Goal: Use online tool/utility: Utilize a website feature to perform a specific function

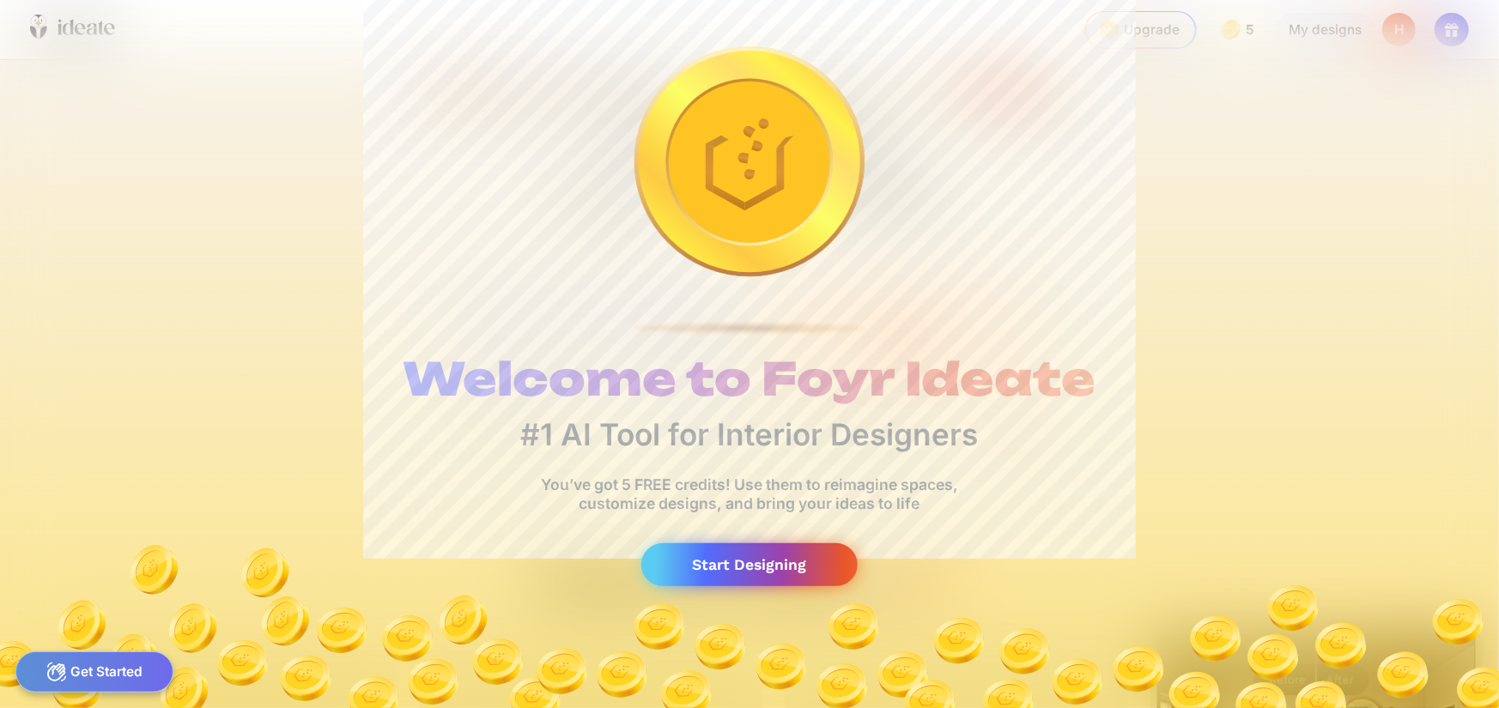
click at [757, 577] on div "Start Designing" at bounding box center [749, 565] width 216 height 44
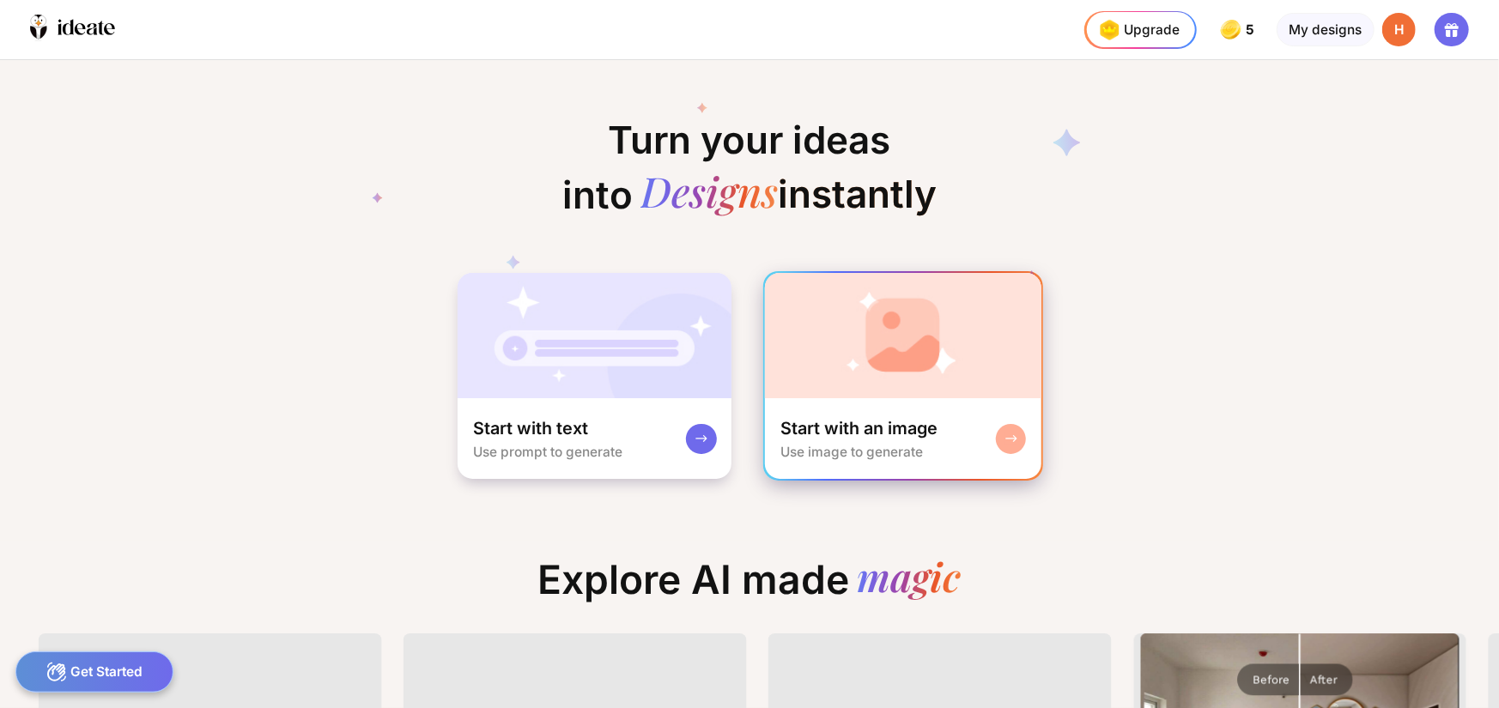
click at [928, 454] on div "Start with an image Use image to generate" at bounding box center [858, 438] width 157 height 43
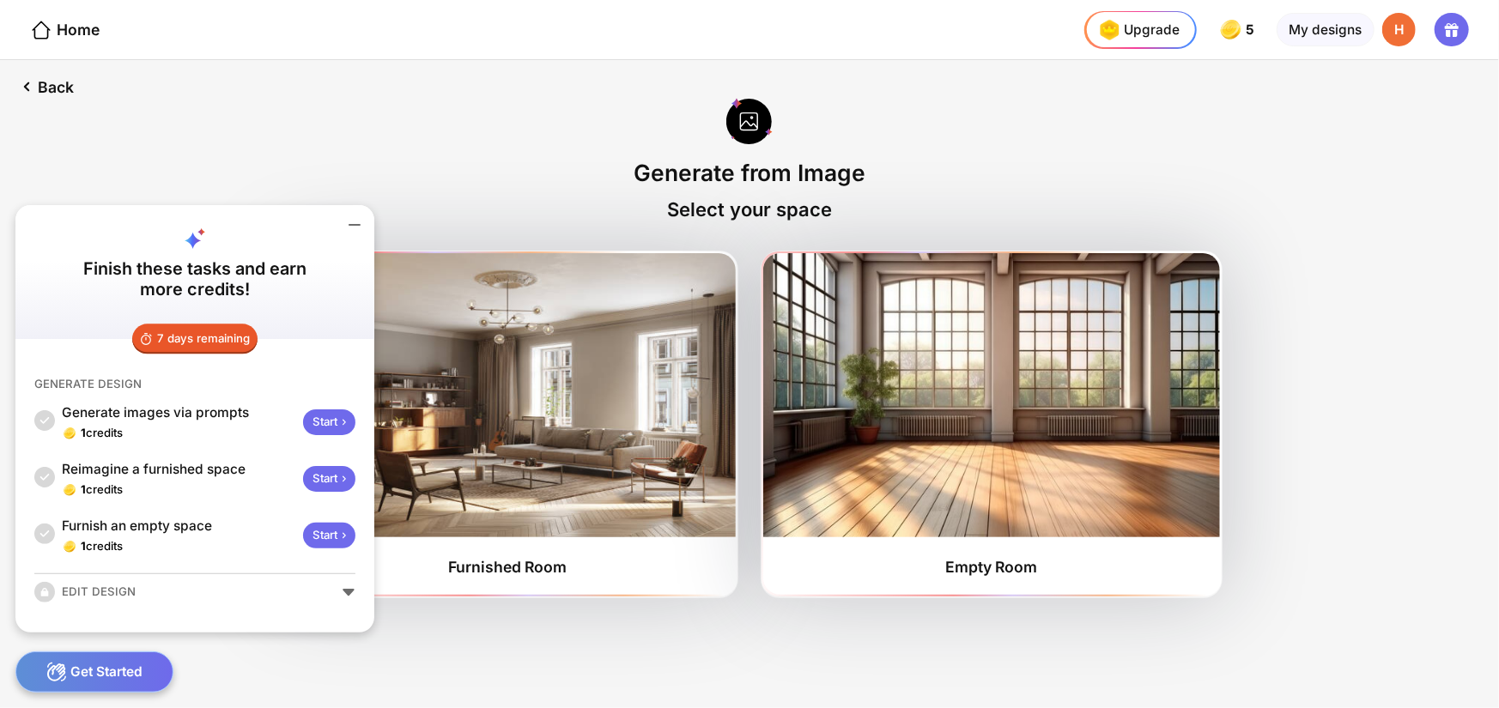
click at [354, 223] on icon at bounding box center [354, 225] width 21 height 21
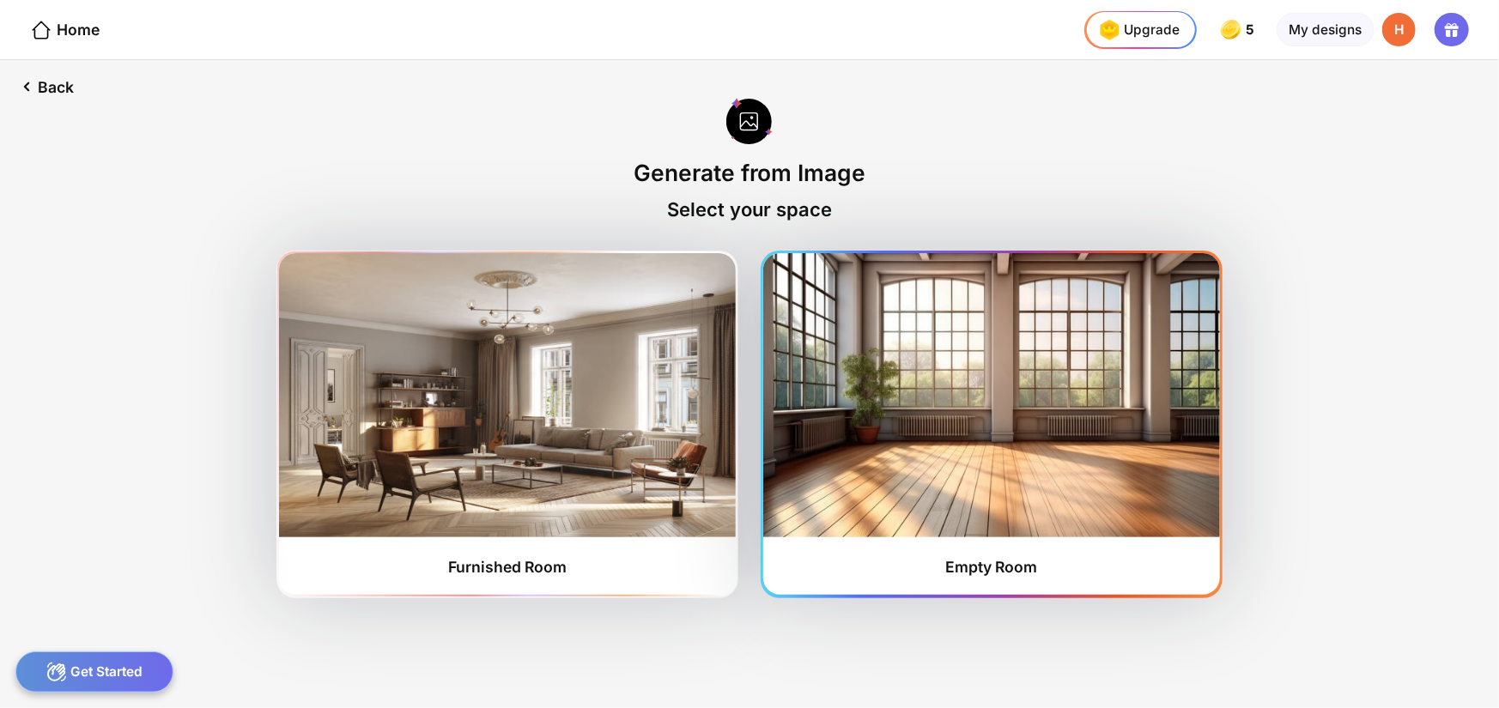
click at [976, 435] on img at bounding box center [991, 394] width 456 height 283
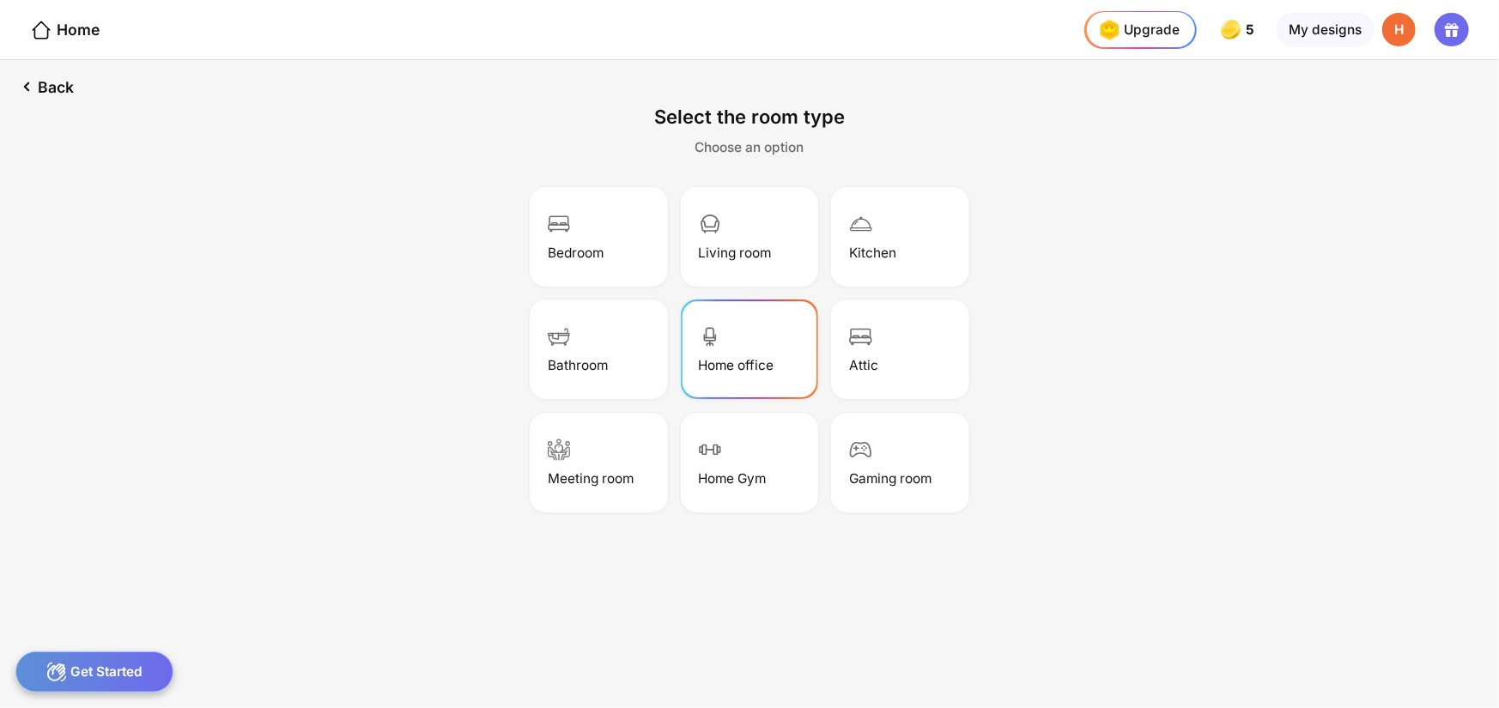
click at [774, 314] on div "Home office" at bounding box center [749, 349] width 132 height 94
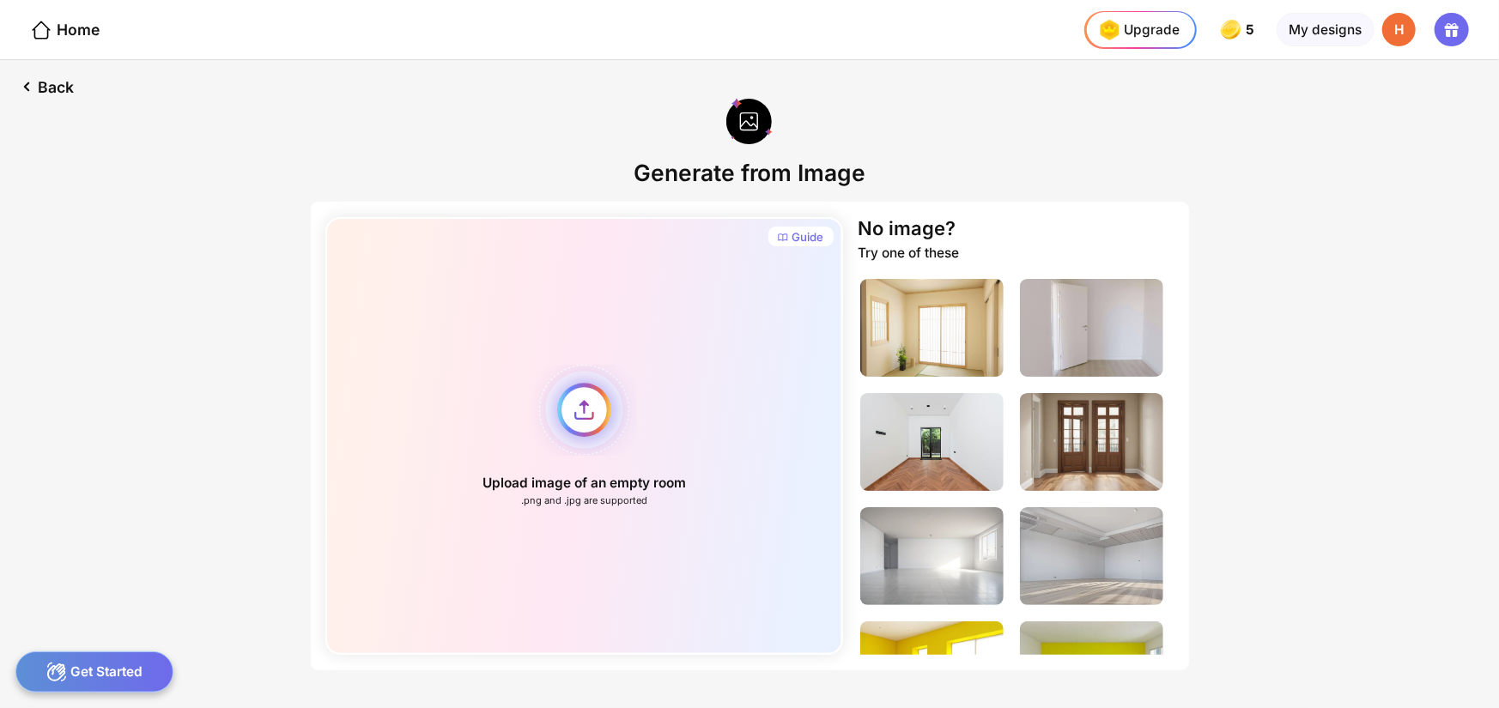
click at [591, 404] on div "Upload image of an empty room .png and .jpg are supported" at bounding box center [584, 436] width 518 height 438
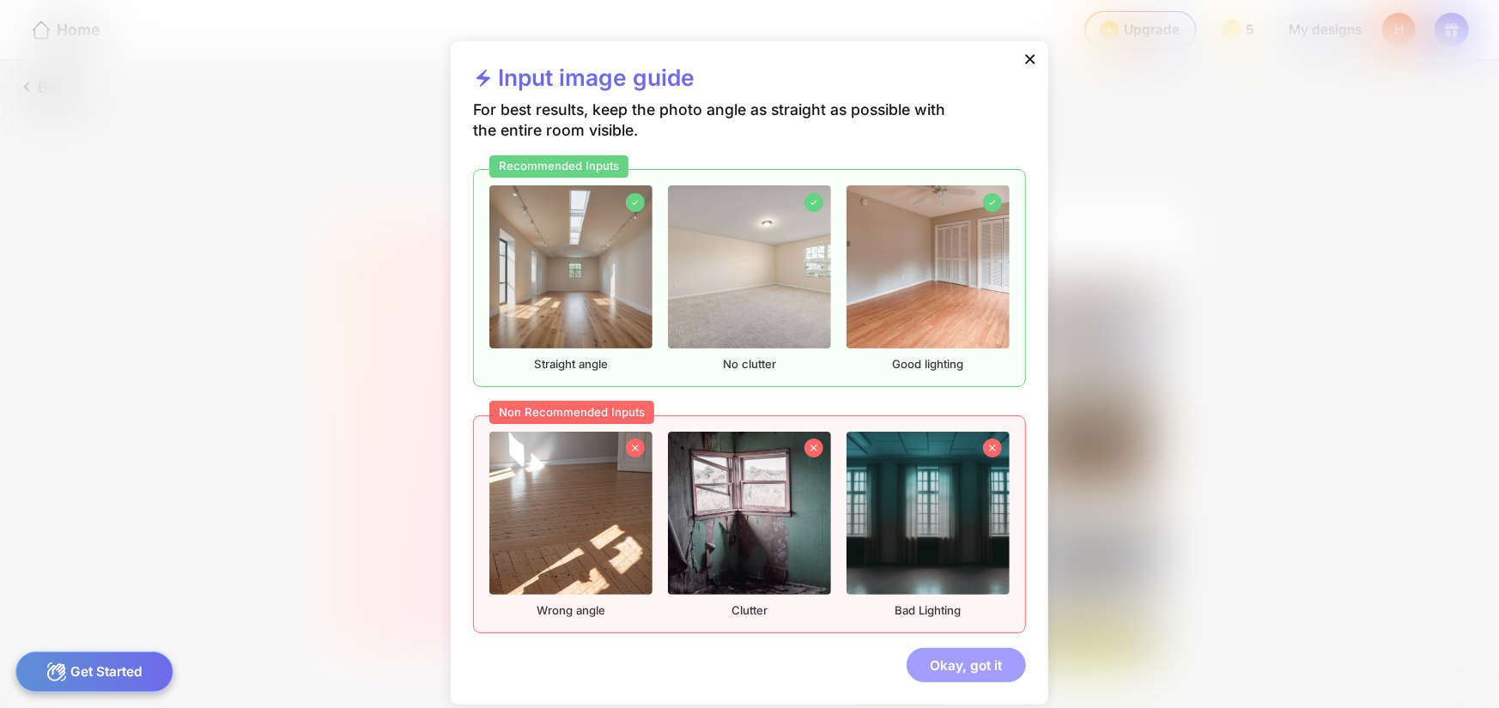
click at [961, 665] on div "Okay, got it" at bounding box center [965, 665] width 119 height 34
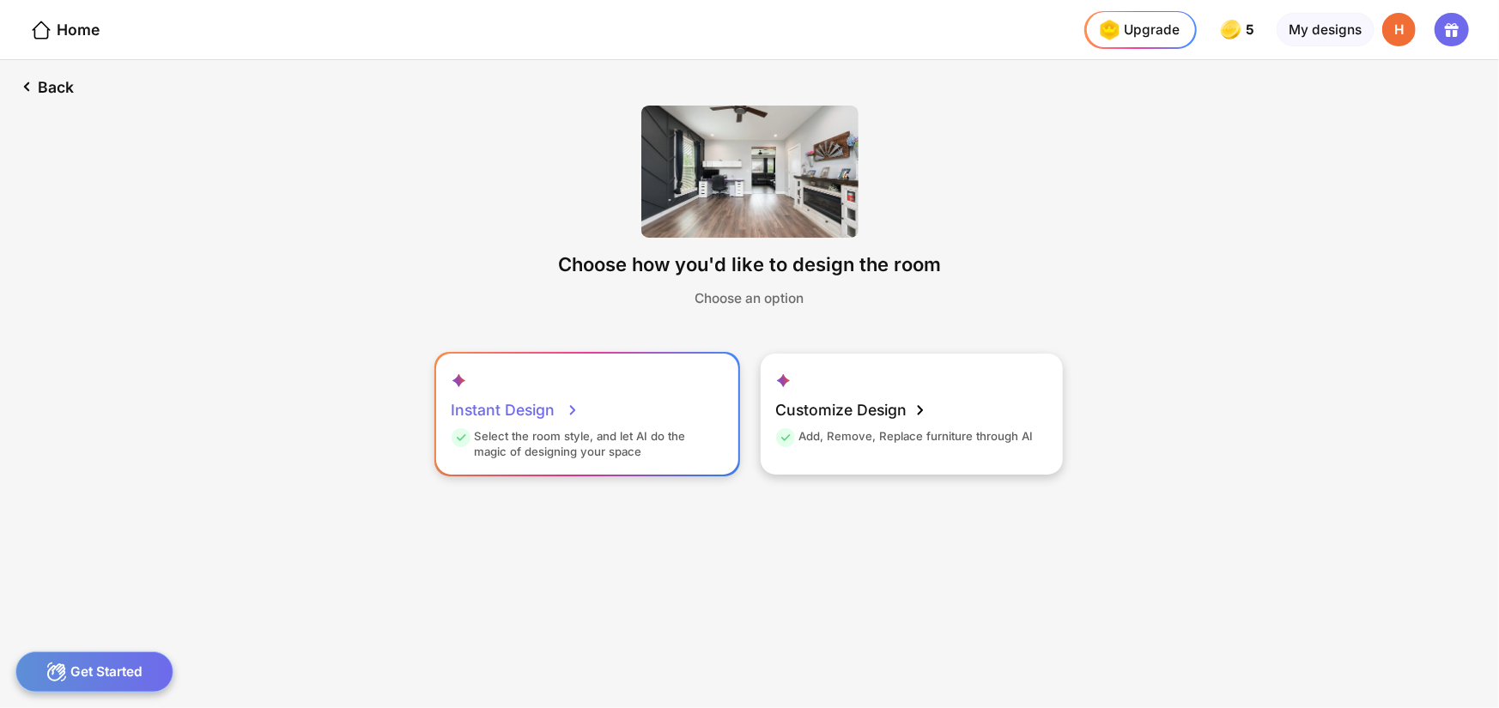
click at [693, 451] on div "Select the room style, and let AI do the magic of designing your space" at bounding box center [584, 444] width 267 height 30
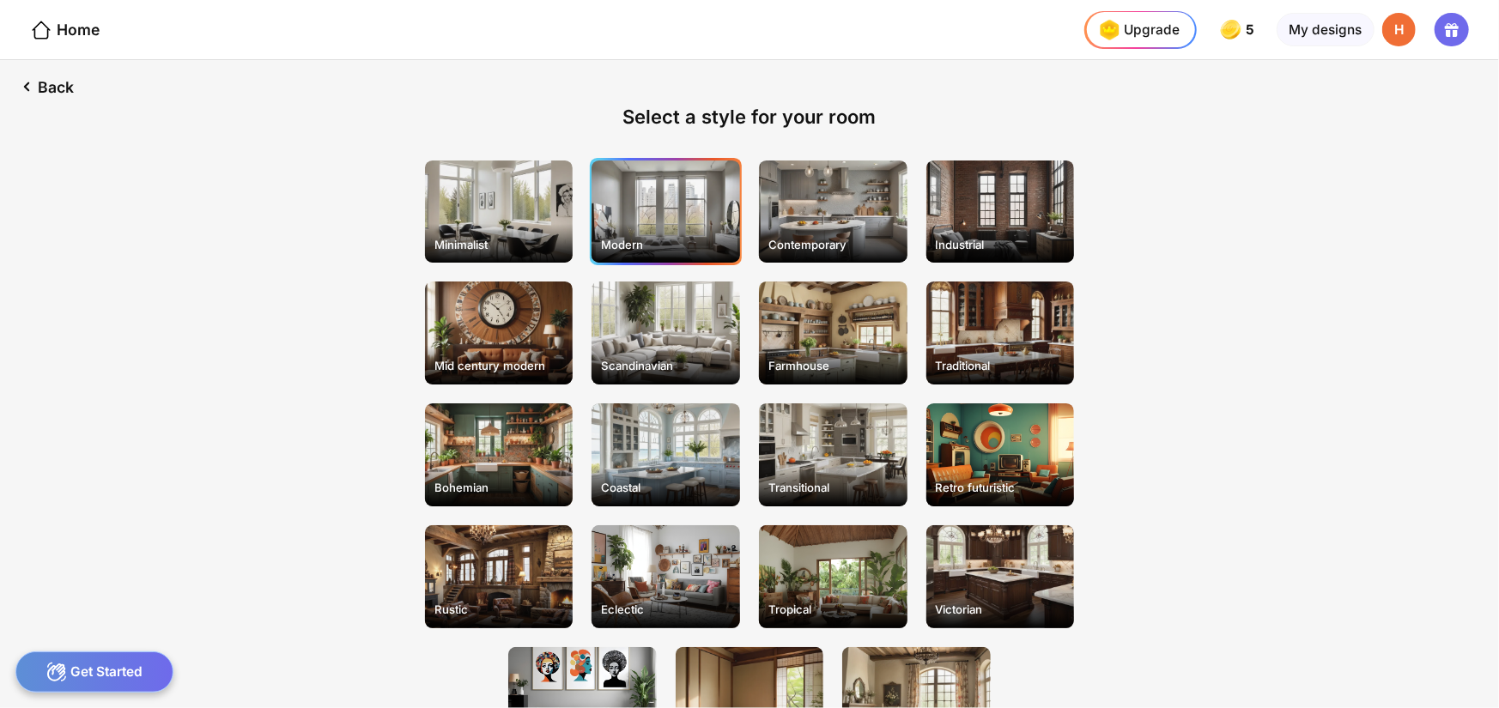
click at [613, 213] on div "Modern" at bounding box center [665, 211] width 148 height 103
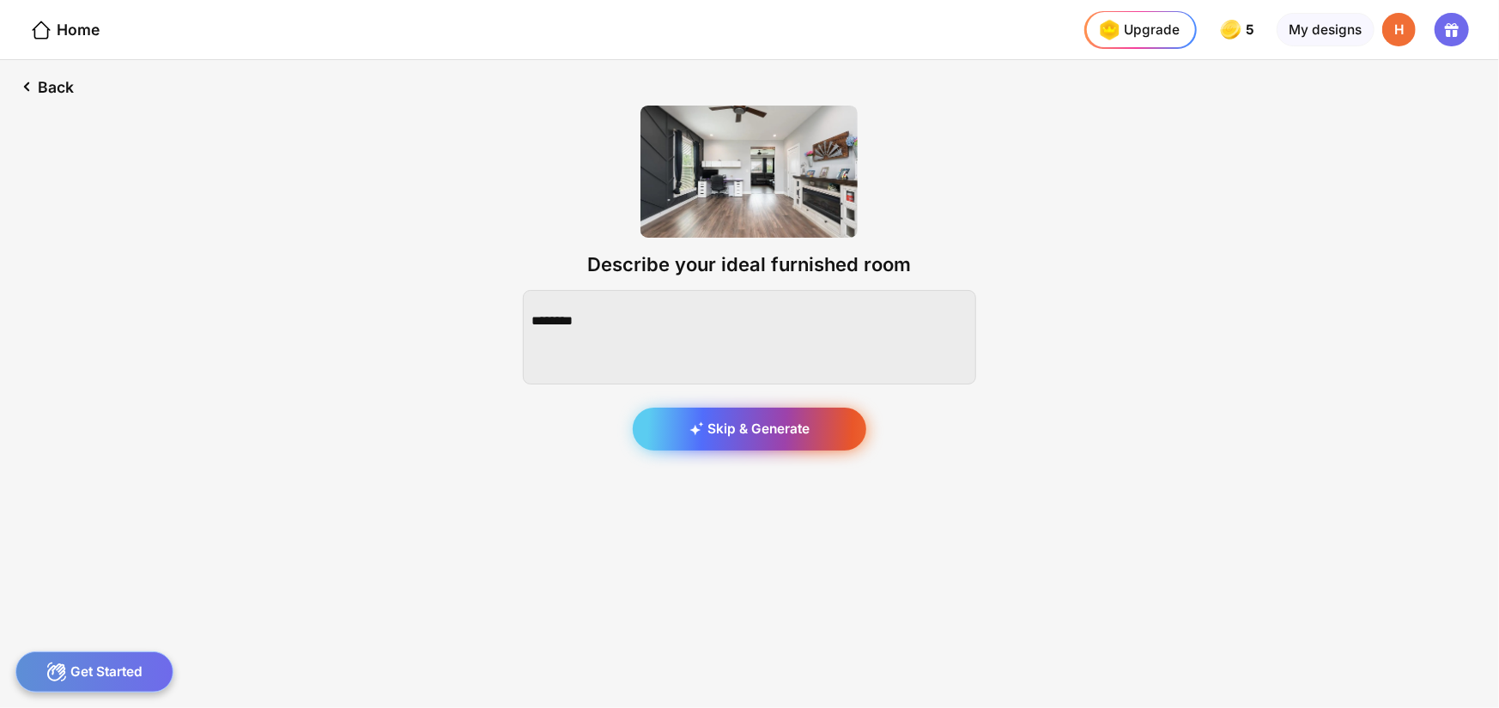
click at [772, 445] on div "Skip & Generate" at bounding box center [750, 429] width 234 height 43
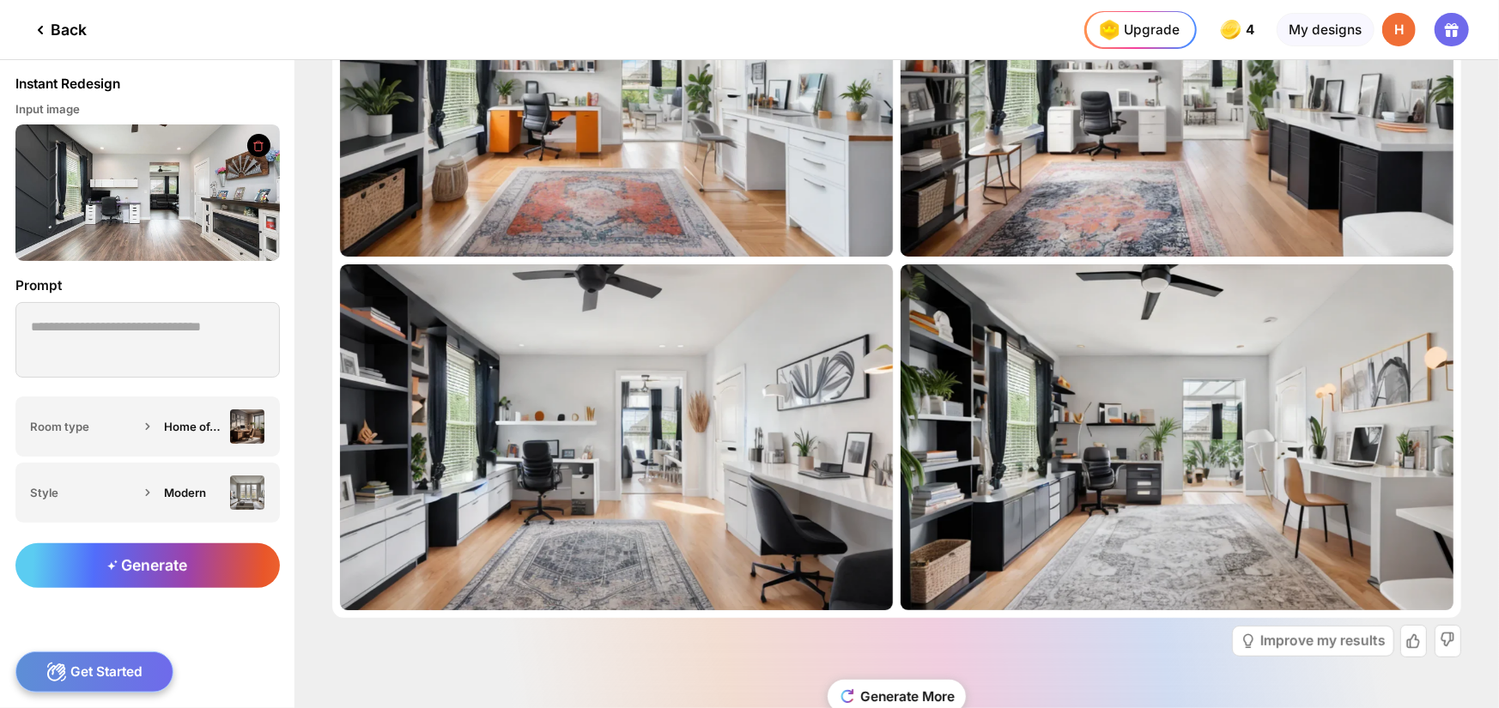
scroll to position [86, 0]
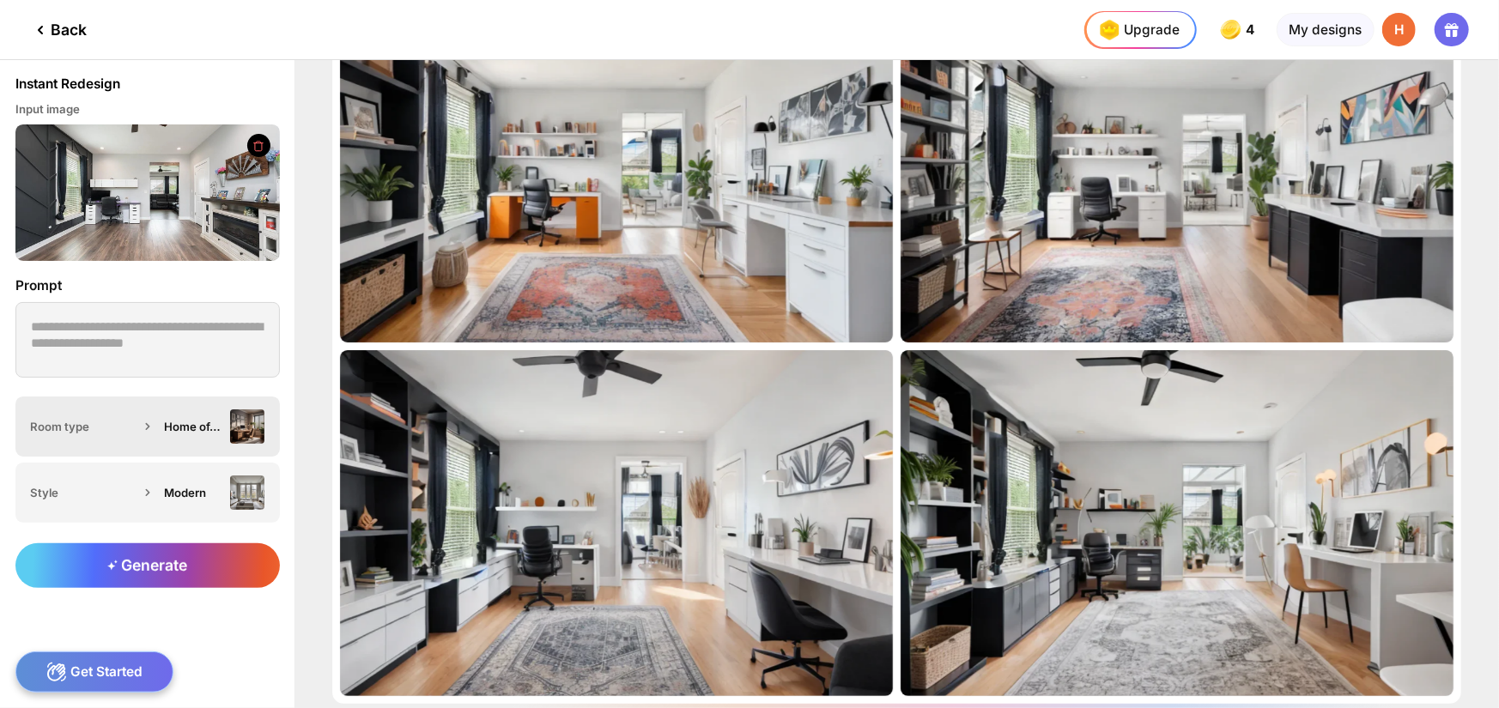
click at [145, 427] on icon at bounding box center [147, 426] width 17 height 17
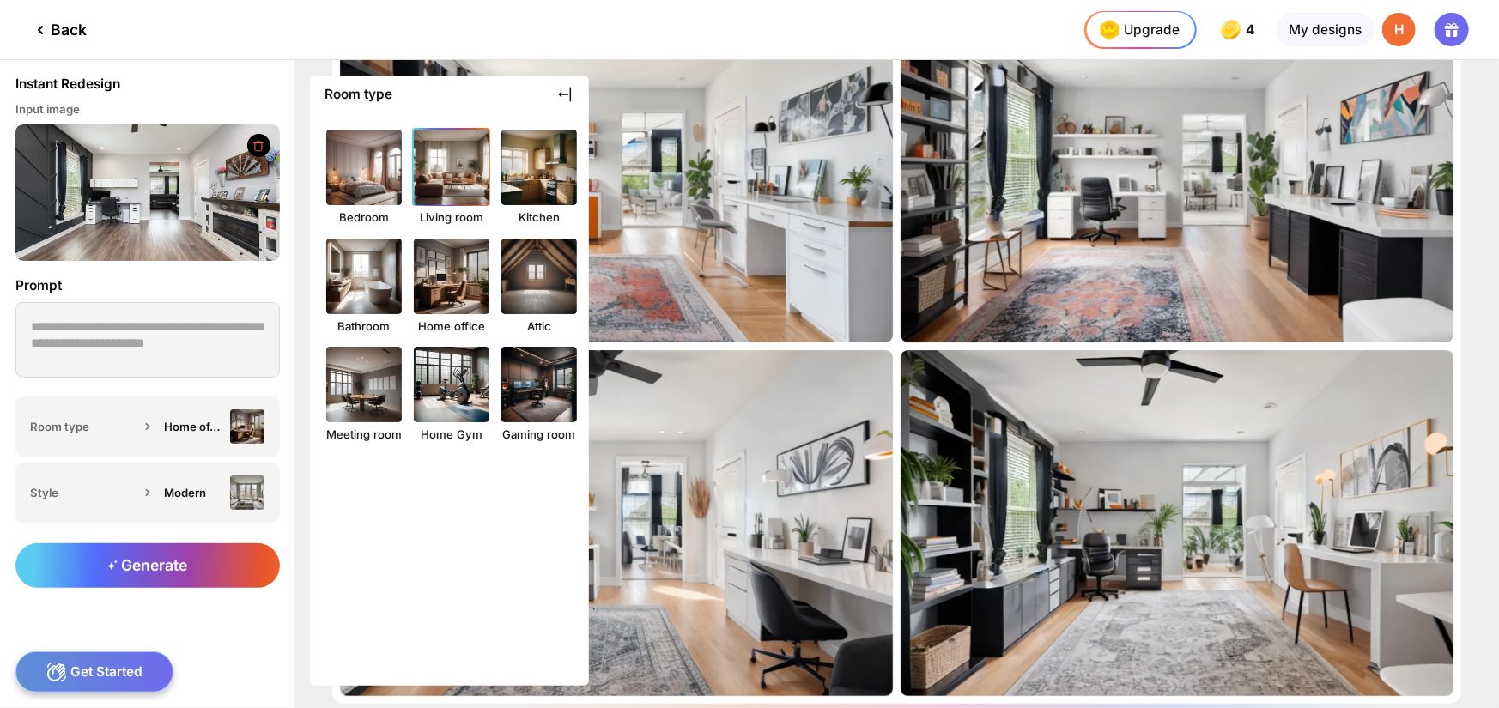
click at [439, 203] on img at bounding box center [450, 166] width 83 height 83
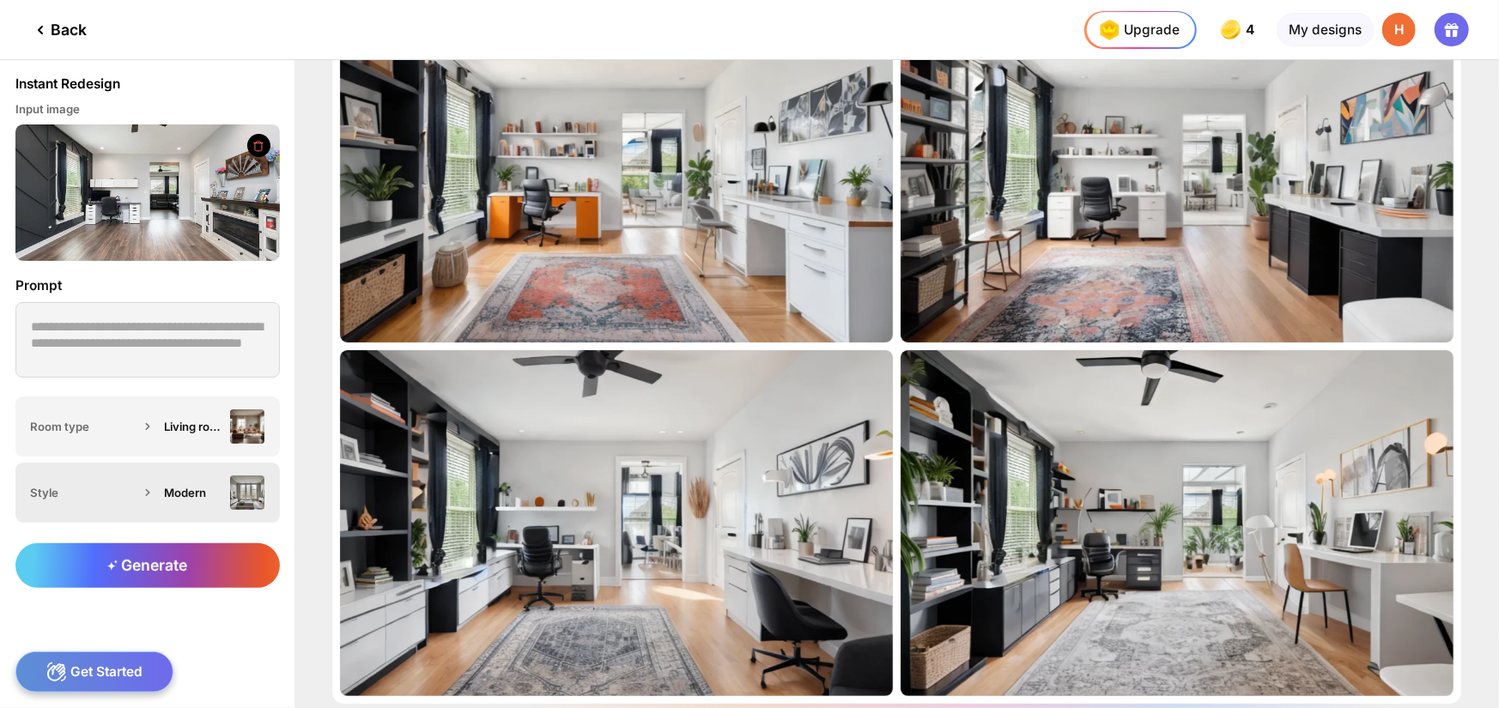
click at [180, 494] on div "Modern" at bounding box center [193, 493] width 58 height 14
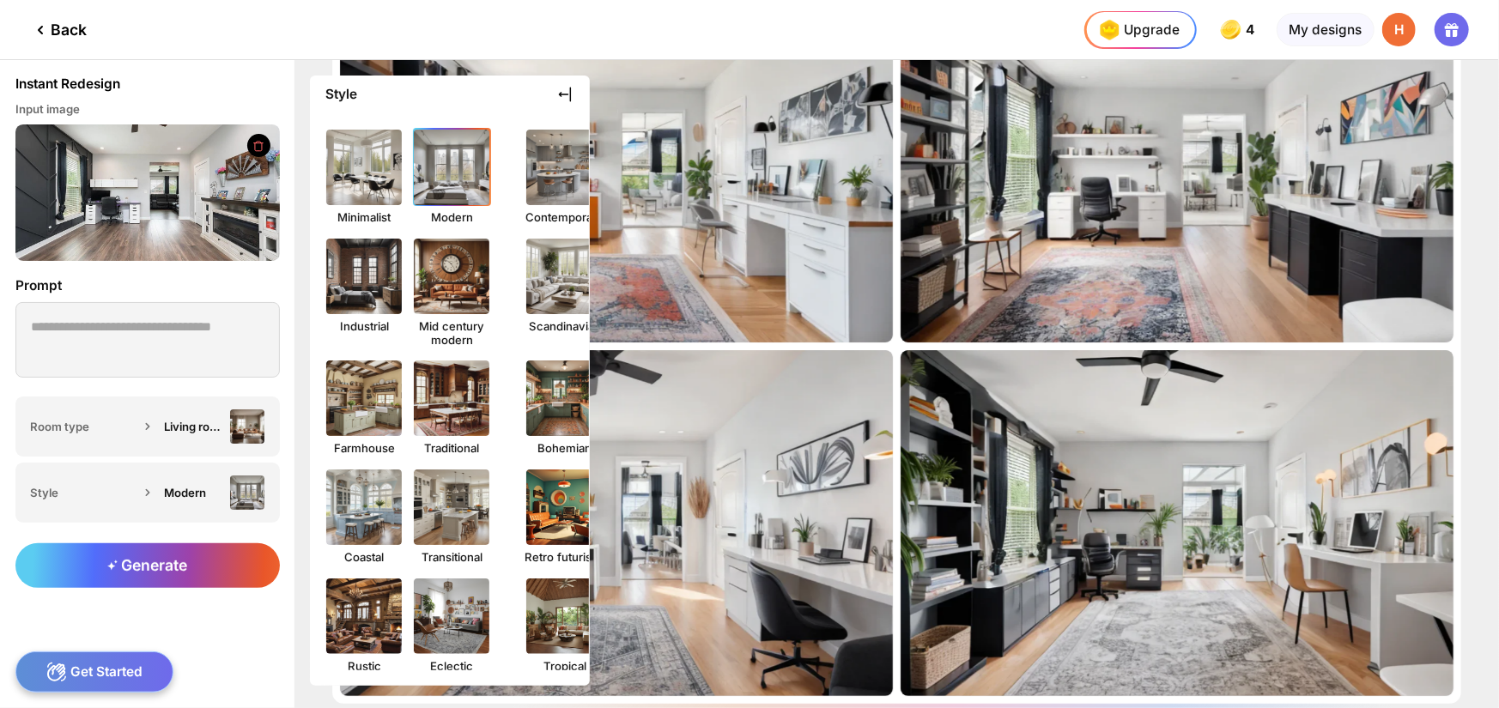
click at [467, 154] on img at bounding box center [450, 166] width 83 height 83
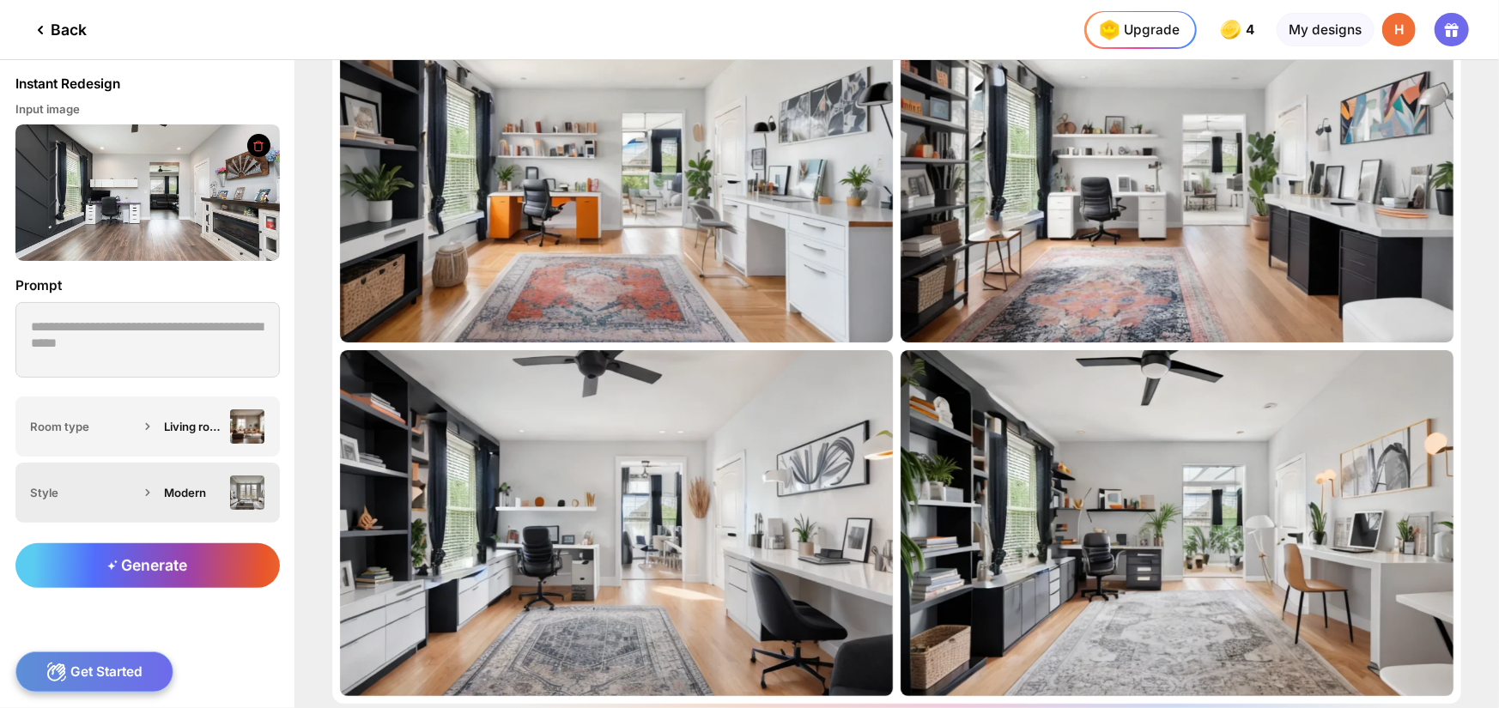
click at [185, 486] on div "Modern" at bounding box center [193, 493] width 58 height 14
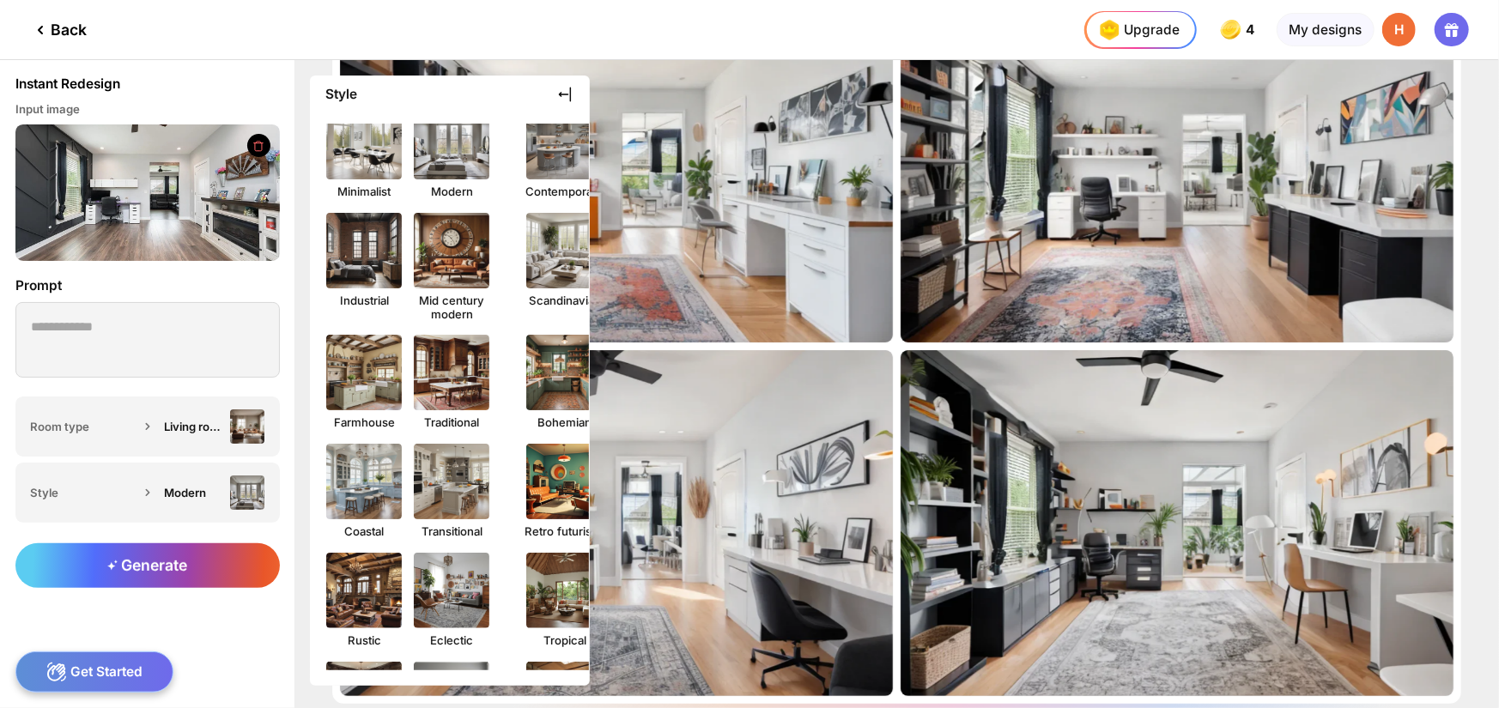
scroll to position [0, 0]
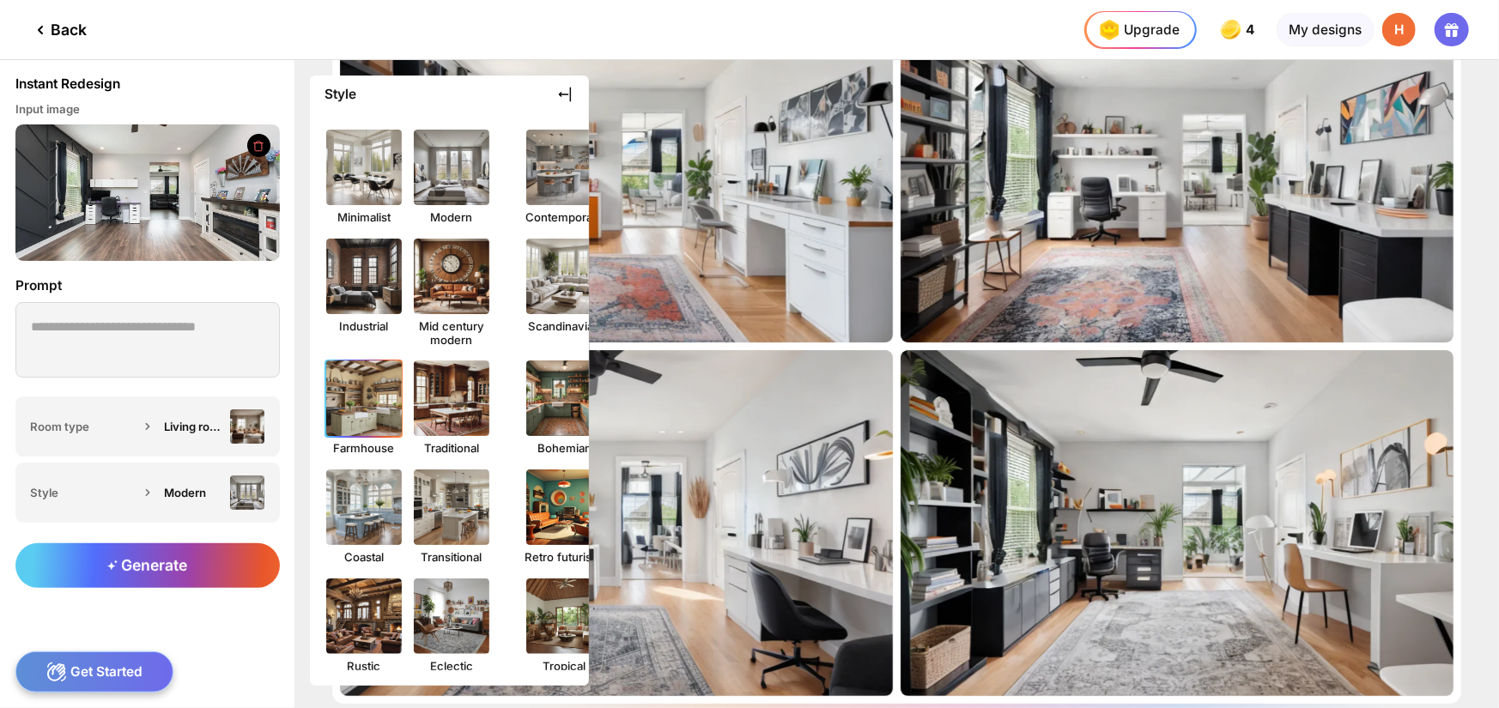
click at [359, 405] on img at bounding box center [363, 398] width 83 height 83
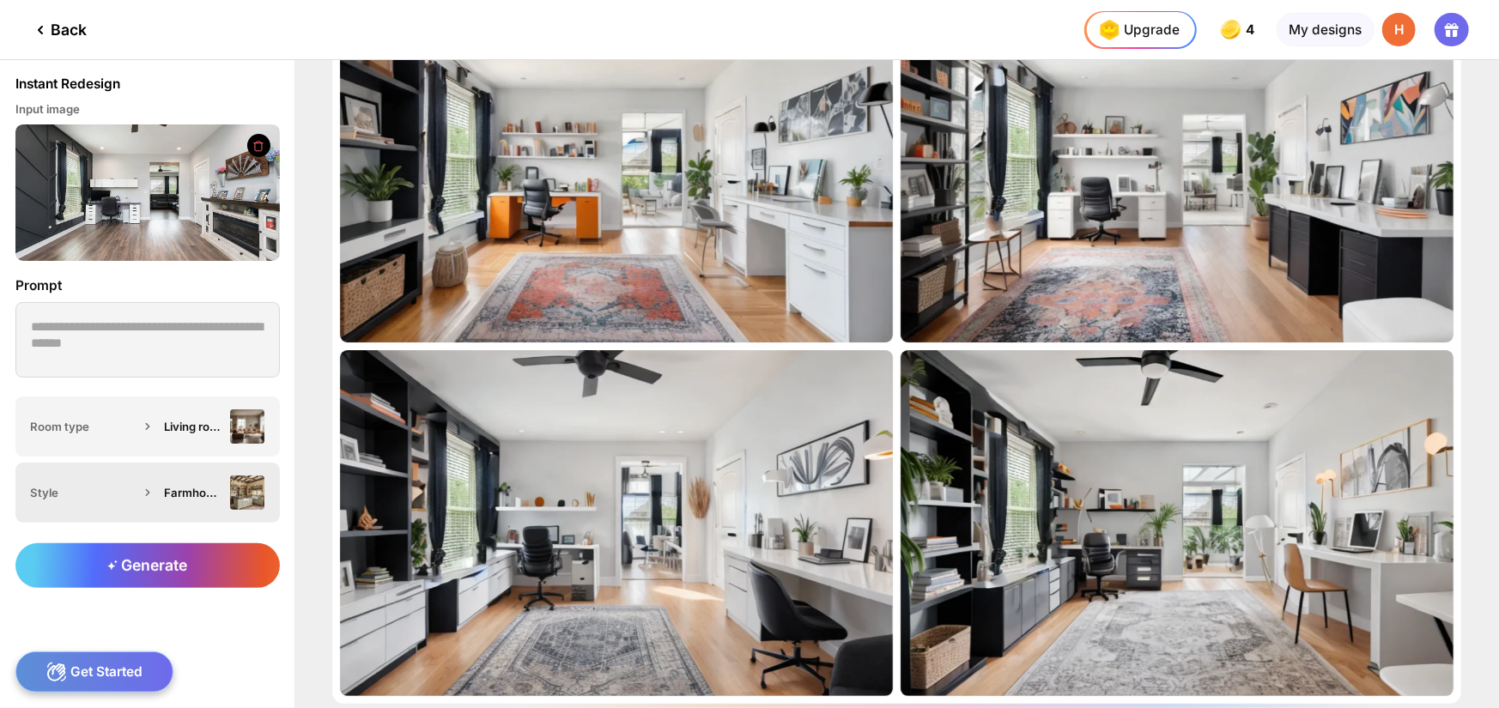
click at [146, 489] on icon at bounding box center [147, 492] width 3 height 6
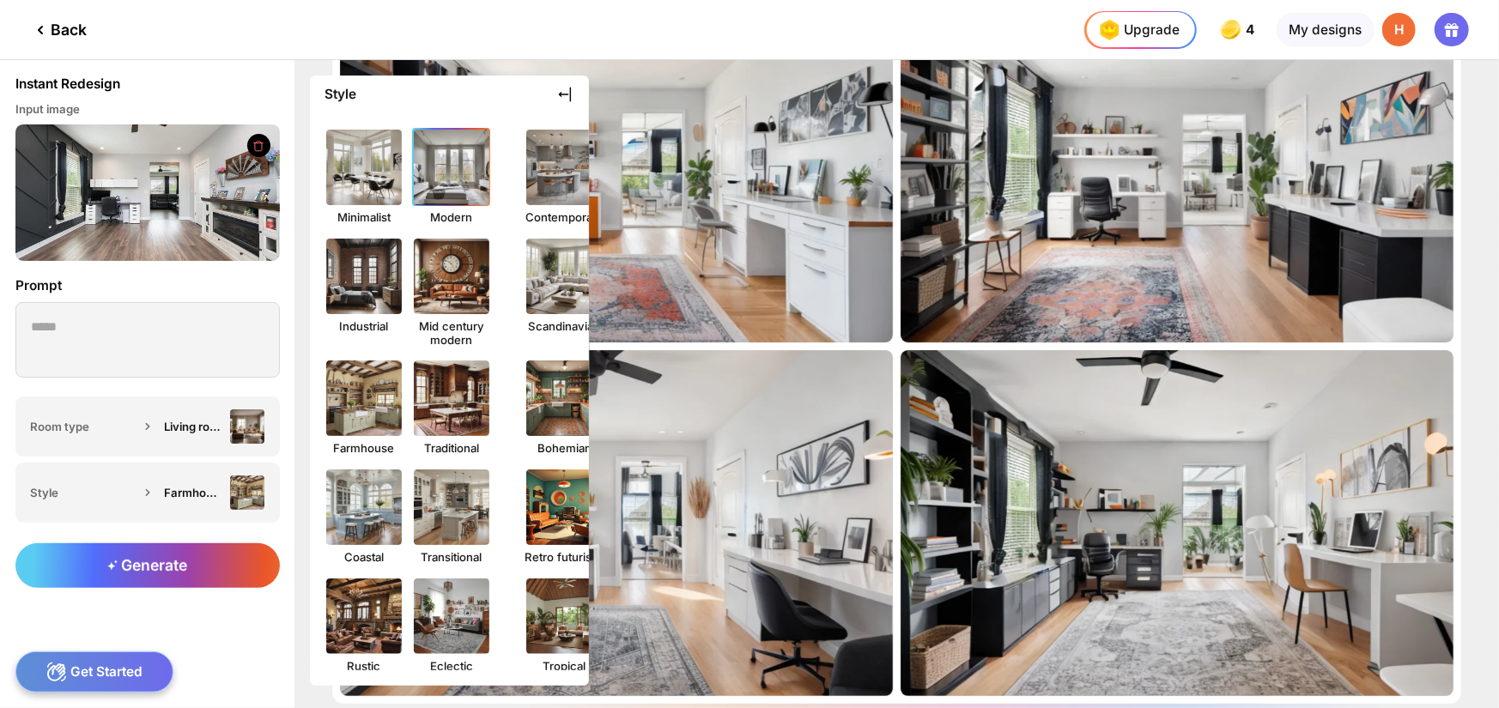
click at [421, 203] on img at bounding box center [450, 166] width 83 height 83
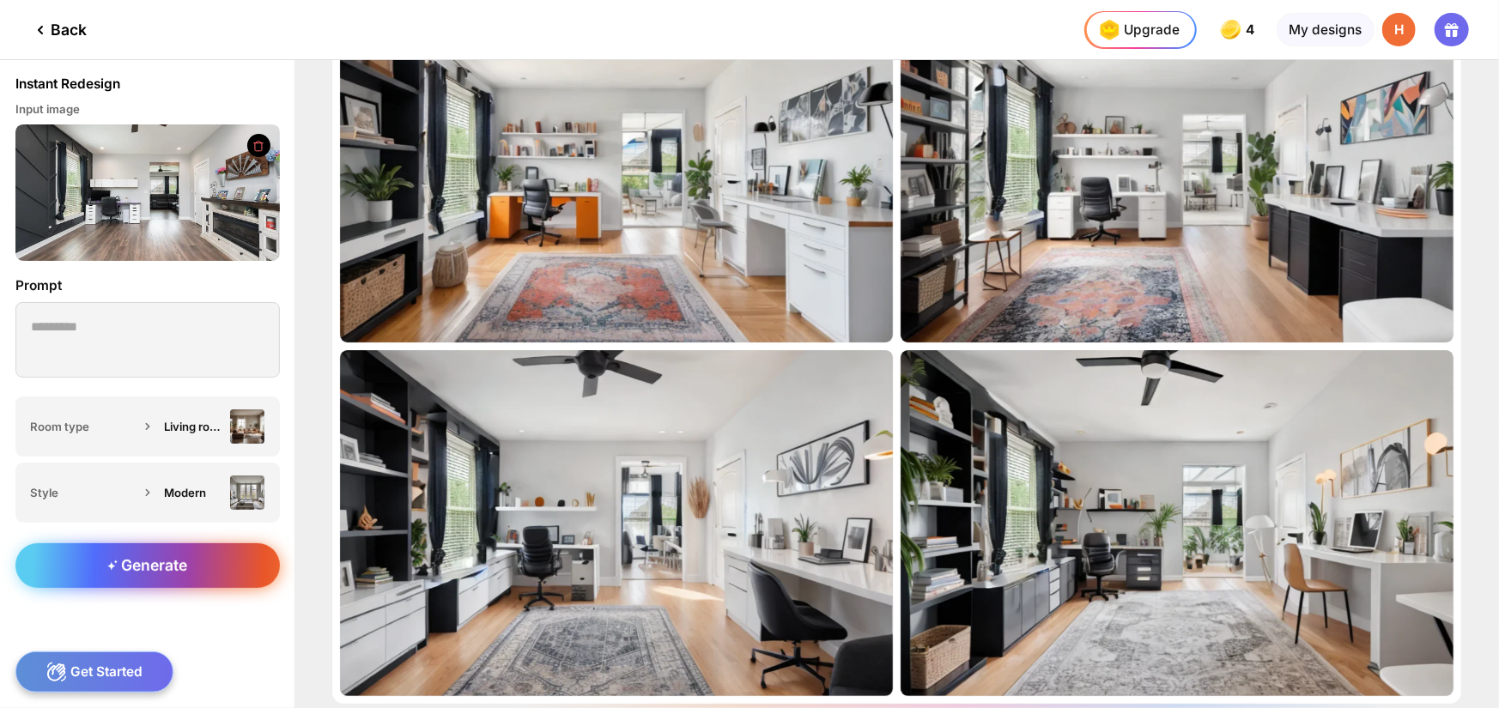
click at [240, 560] on div "Generate" at bounding box center [147, 565] width 264 height 45
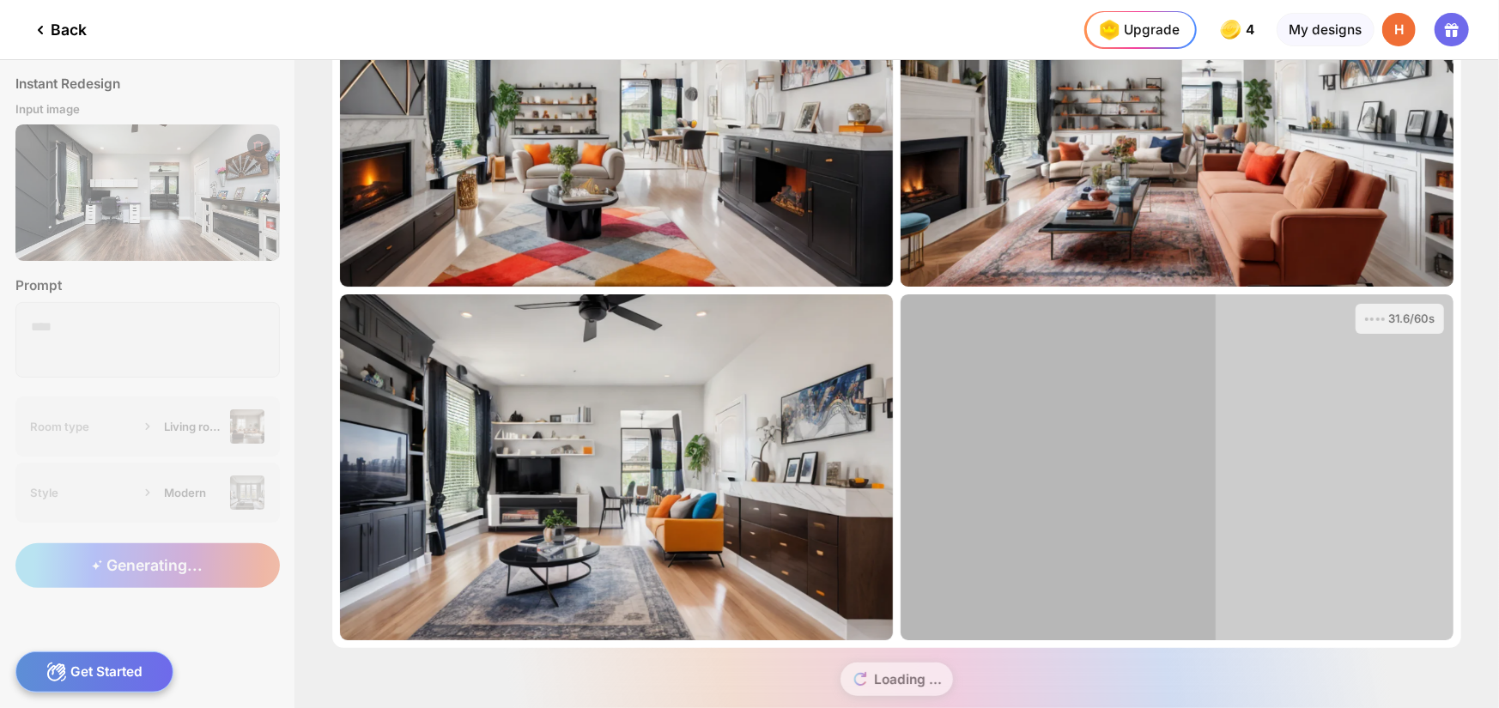
scroll to position [172, 0]
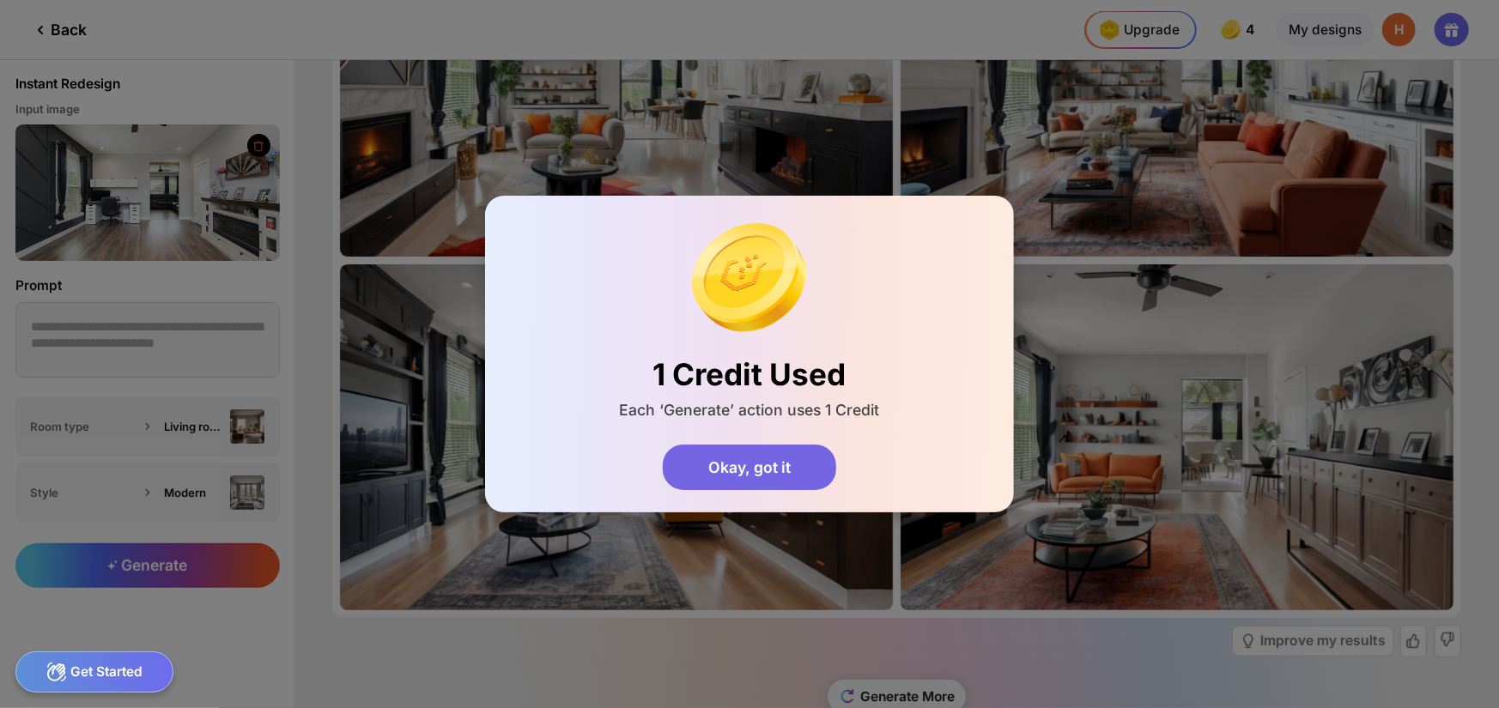
click at [787, 478] on div "Okay, got it" at bounding box center [749, 467] width 173 height 45
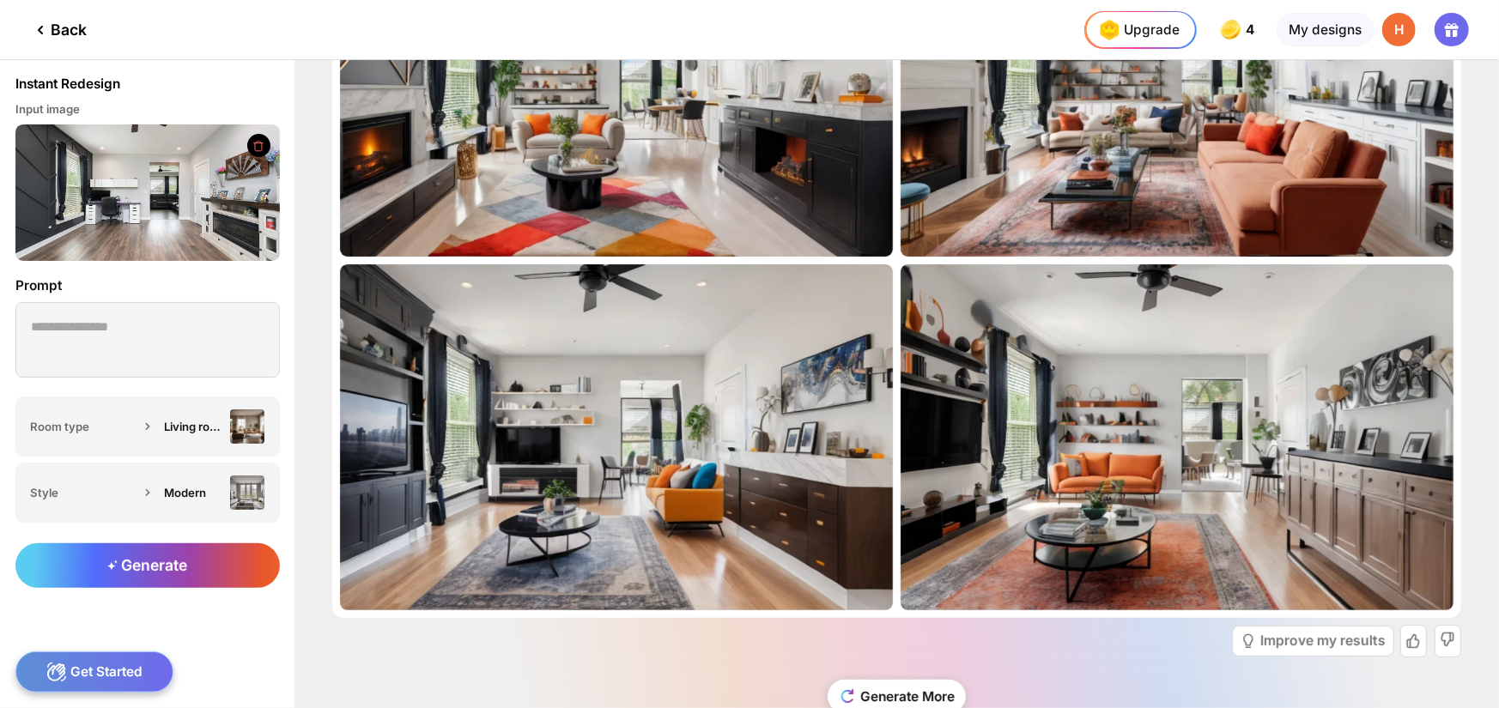
scroll to position [86, 0]
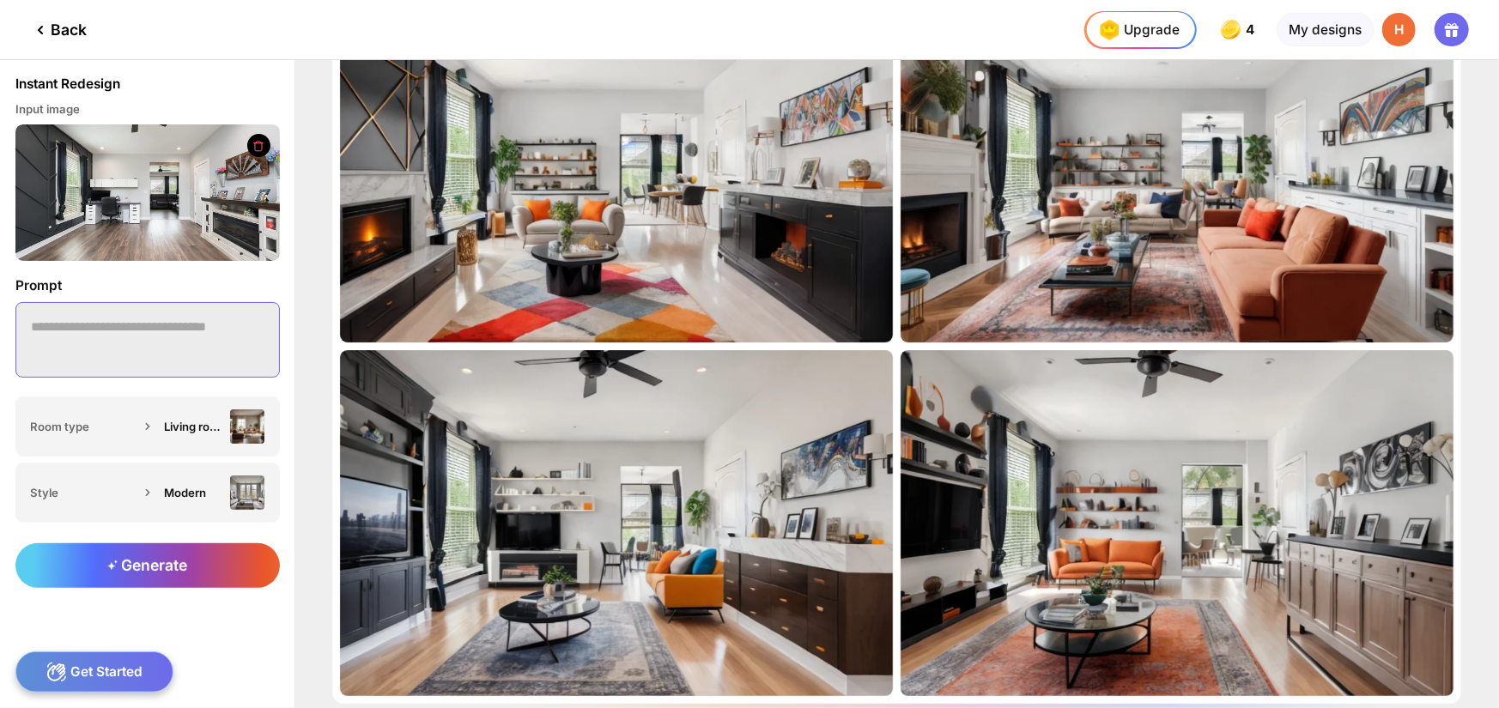
click at [194, 333] on textarea at bounding box center [147, 340] width 264 height 76
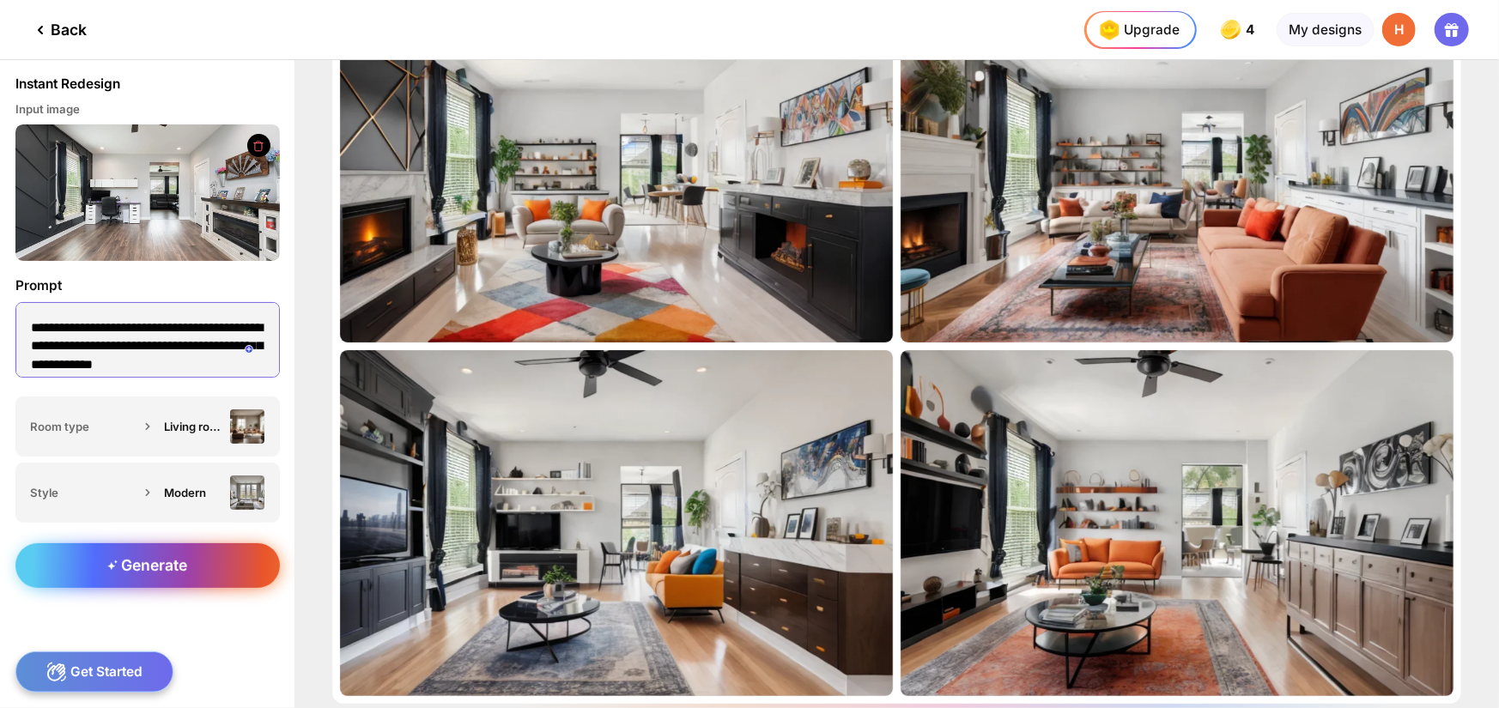
type textarea "**********"
click at [234, 578] on div "Generate" at bounding box center [147, 565] width 264 height 45
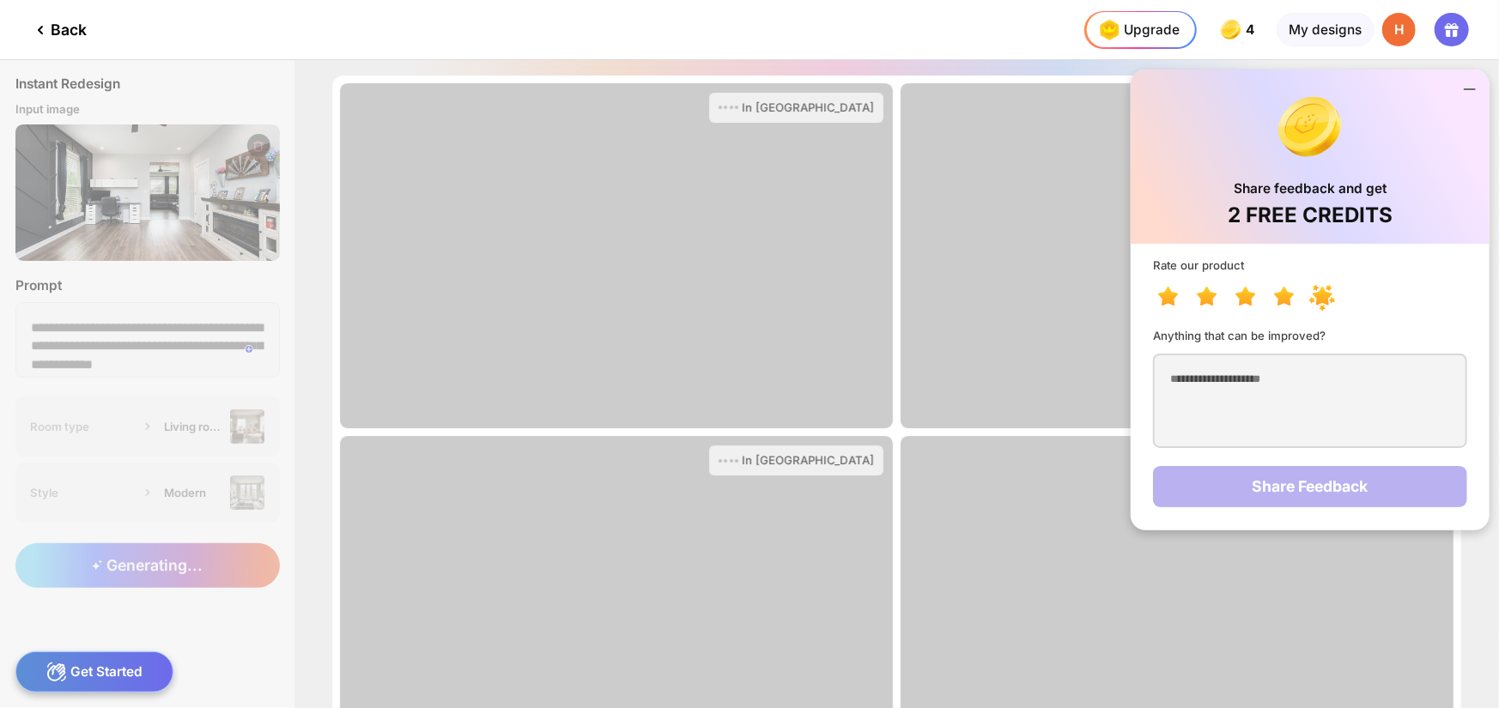
click at [1323, 296] on icon at bounding box center [1322, 296] width 20 height 19
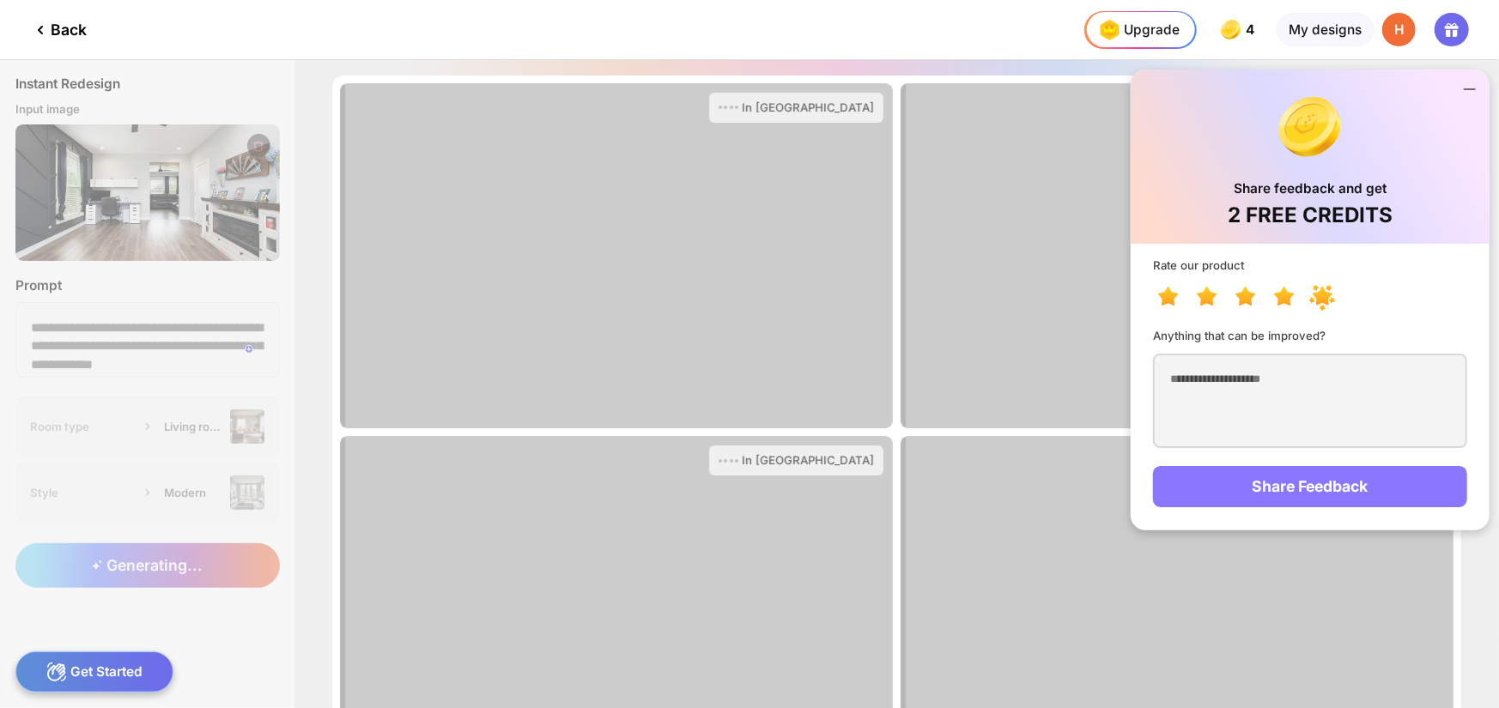
click at [1333, 491] on div "Share Feedback" at bounding box center [1309, 486] width 313 height 41
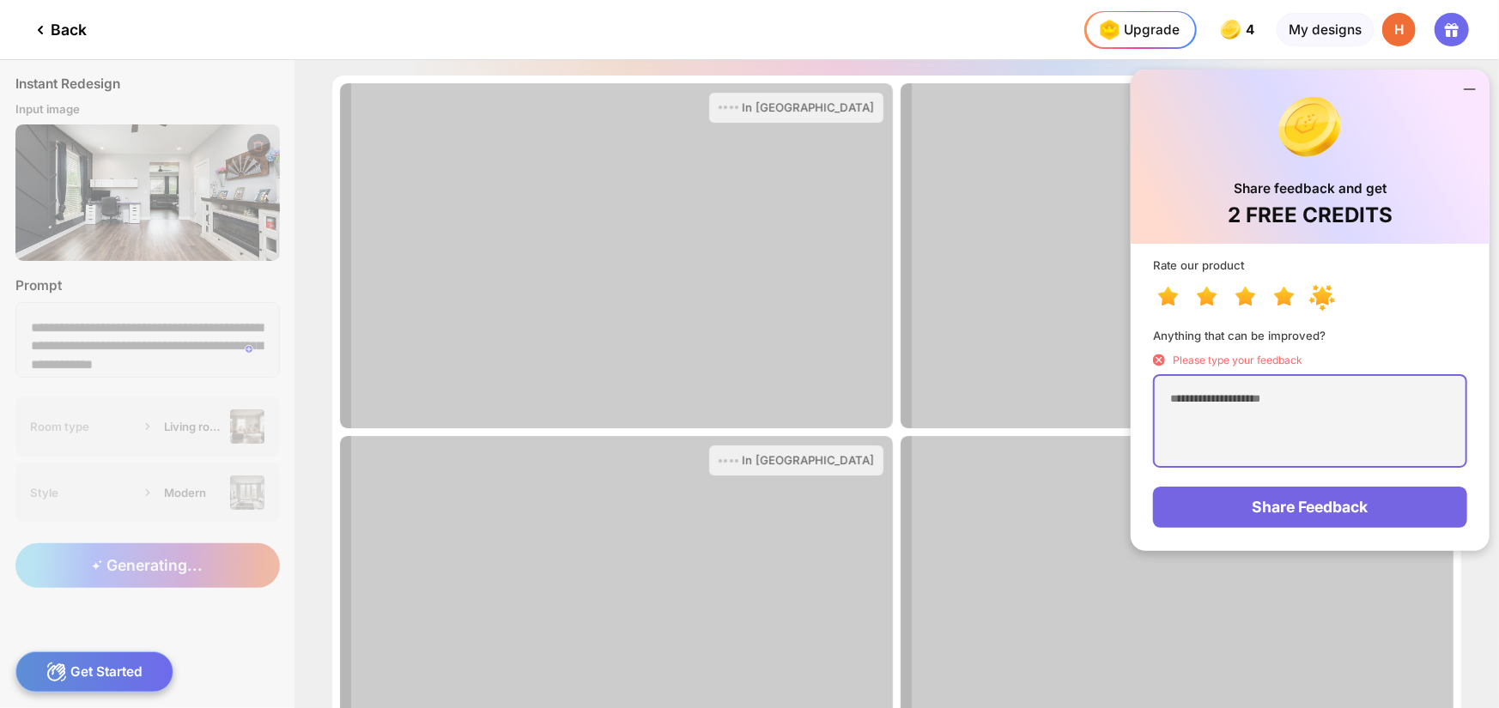
click at [1305, 397] on textarea at bounding box center [1309, 421] width 313 height 94
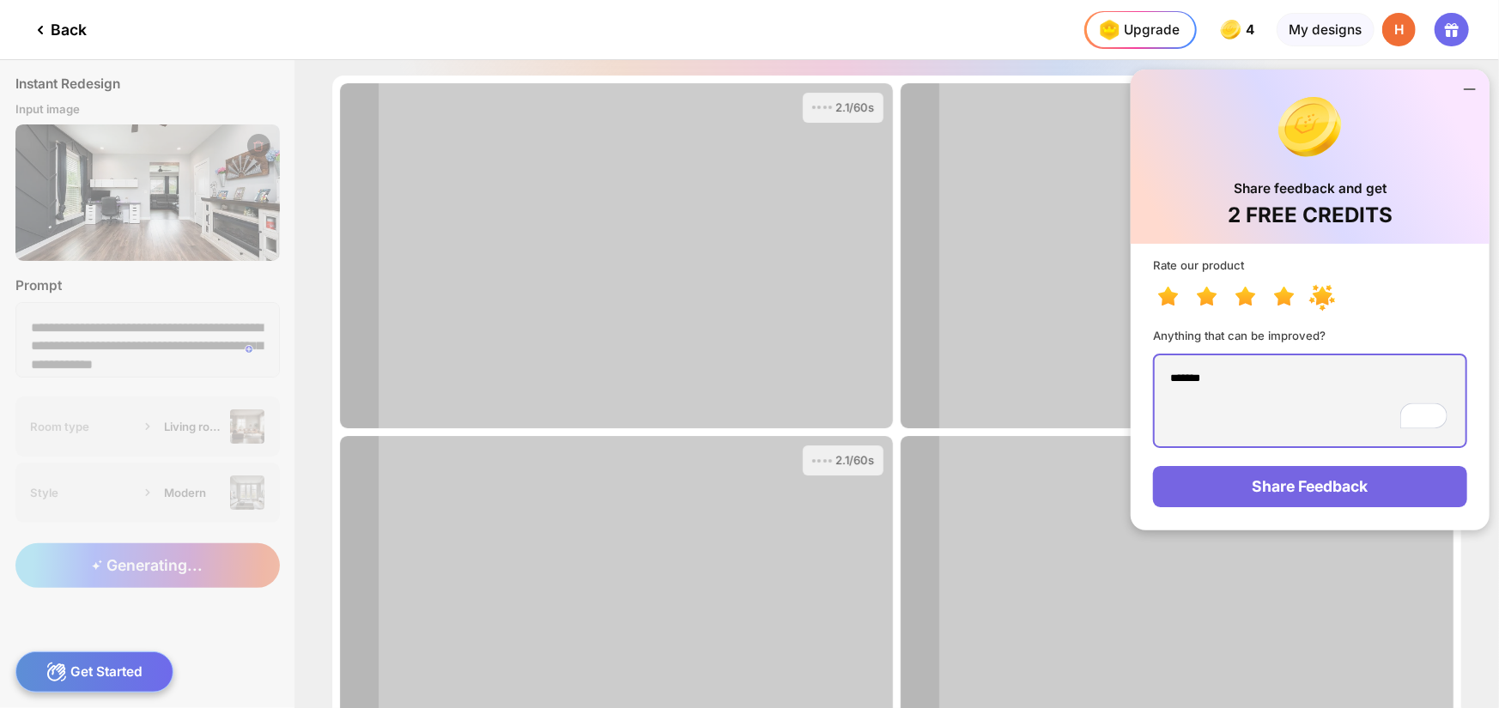
type textarea "******"
click at [1325, 459] on div "Rate our product Anything that can be improved? ****** Share Feedback" at bounding box center [1309, 387] width 359 height 287
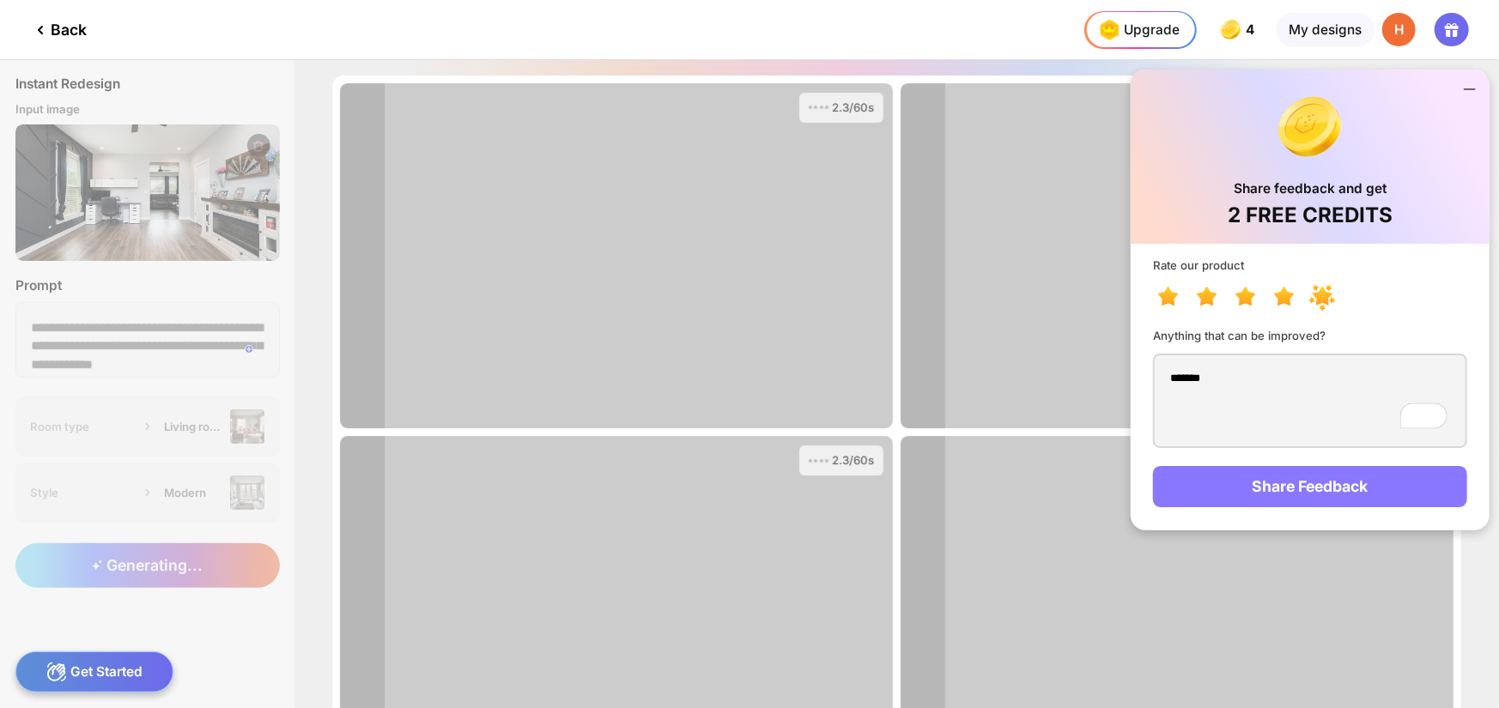
click at [1329, 469] on div "Share Feedback" at bounding box center [1309, 486] width 313 height 41
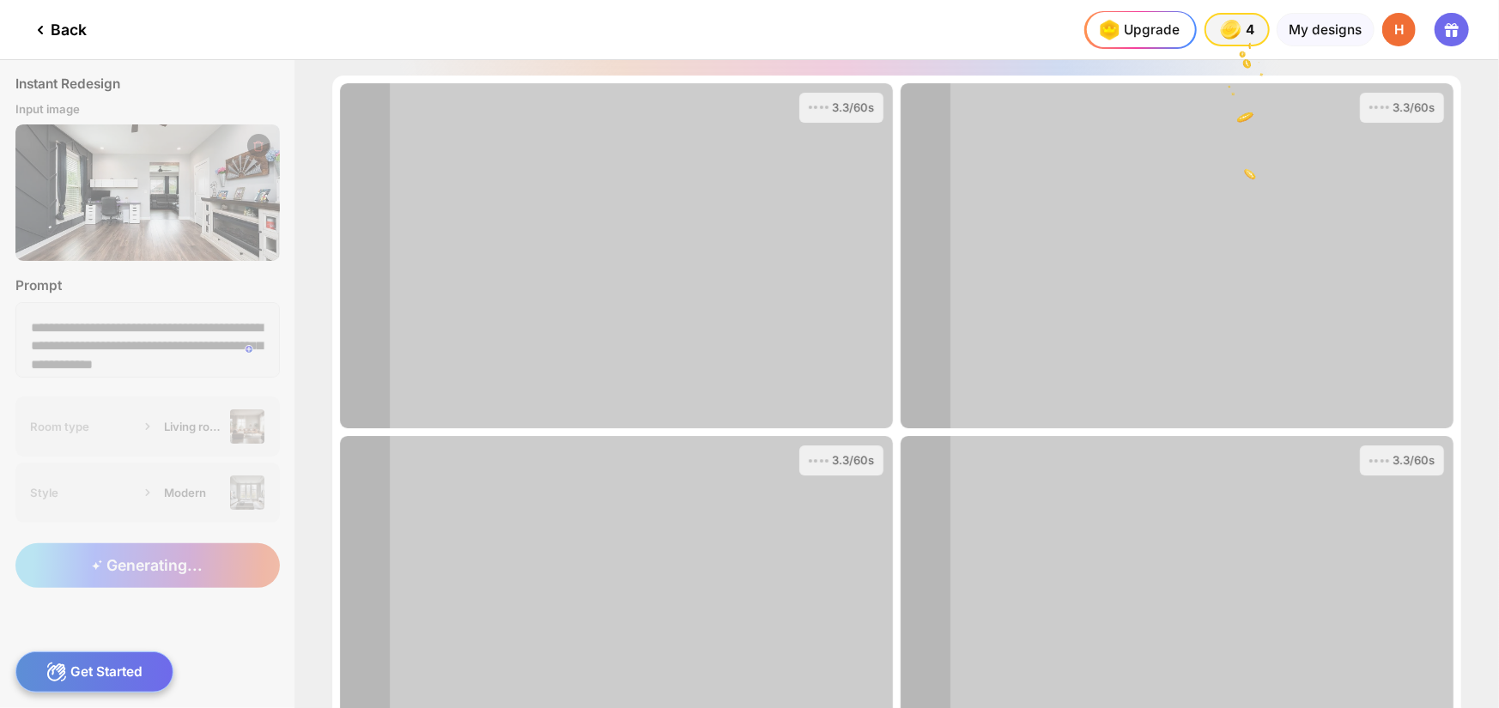
click at [1334, 489] on div "3.3/60s" at bounding box center [1176, 609] width 553 height 346
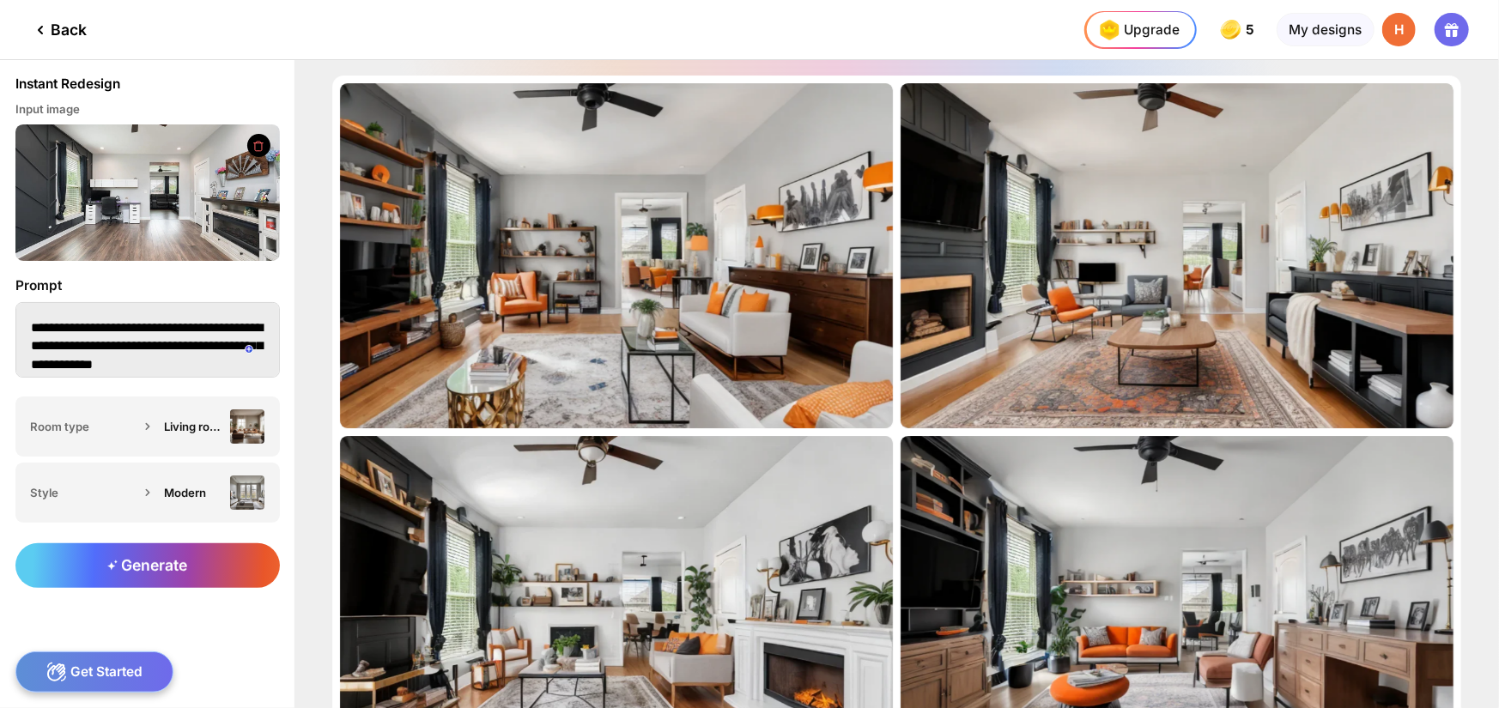
scroll to position [11, 0]
click at [239, 359] on textarea "**********" at bounding box center [147, 340] width 264 height 76
click at [234, 571] on div "Generate" at bounding box center [147, 565] width 264 height 45
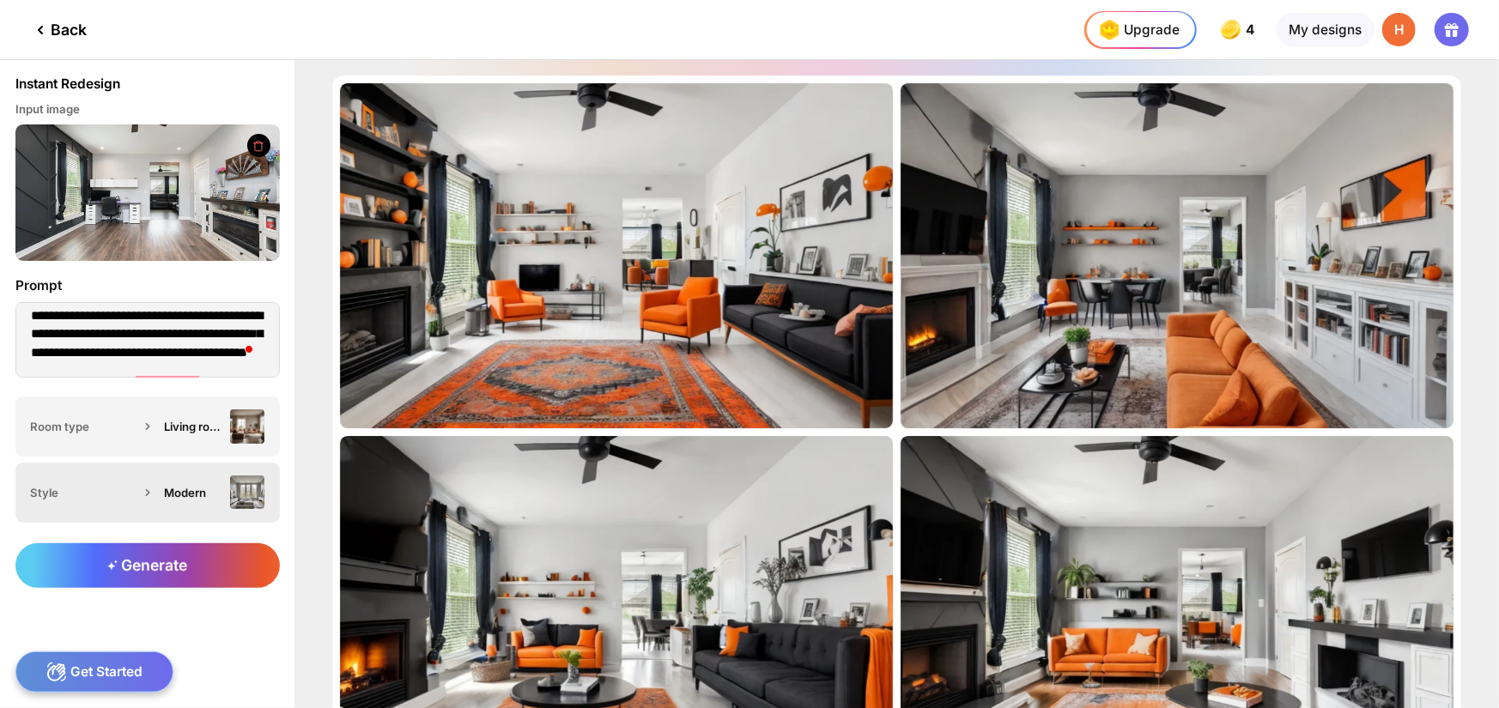
click at [143, 493] on icon at bounding box center [147, 492] width 17 height 17
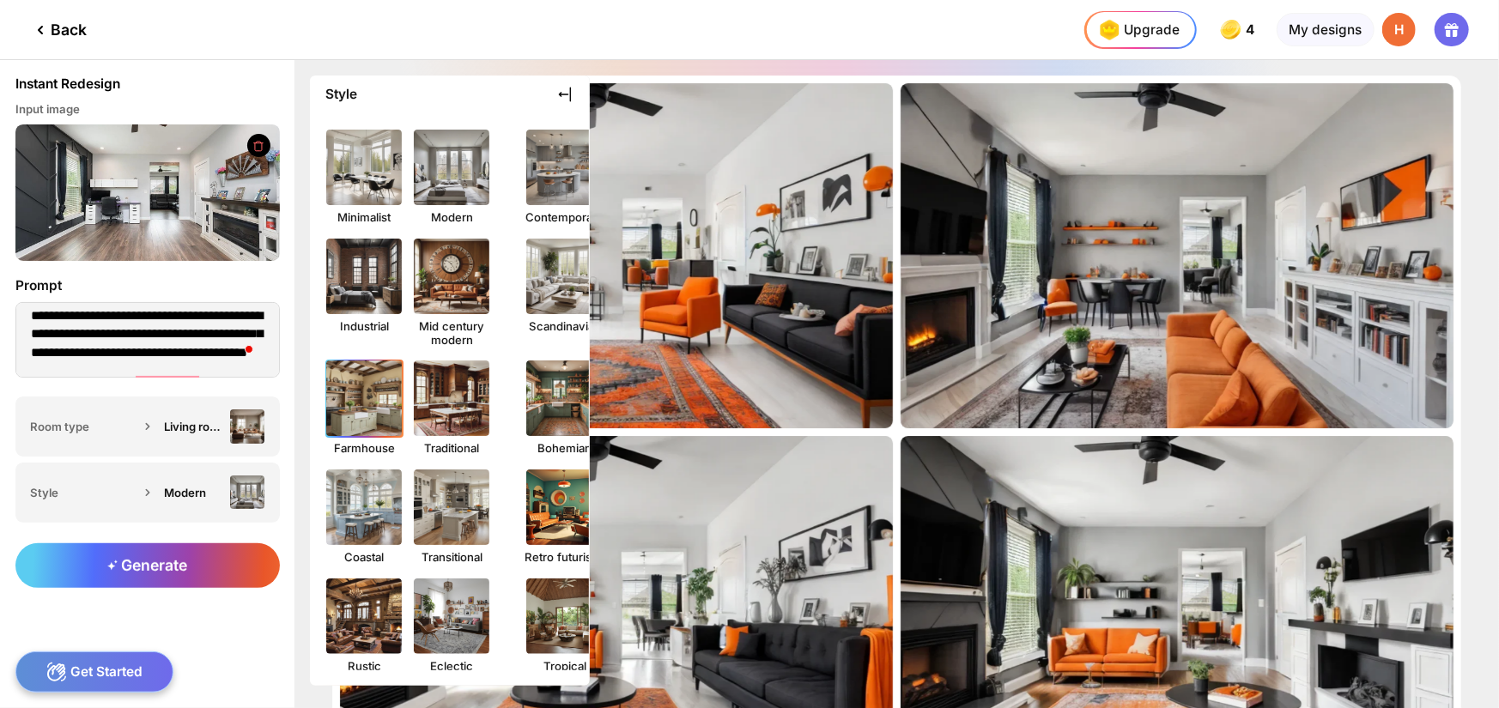
click at [385, 427] on img at bounding box center [363, 398] width 83 height 83
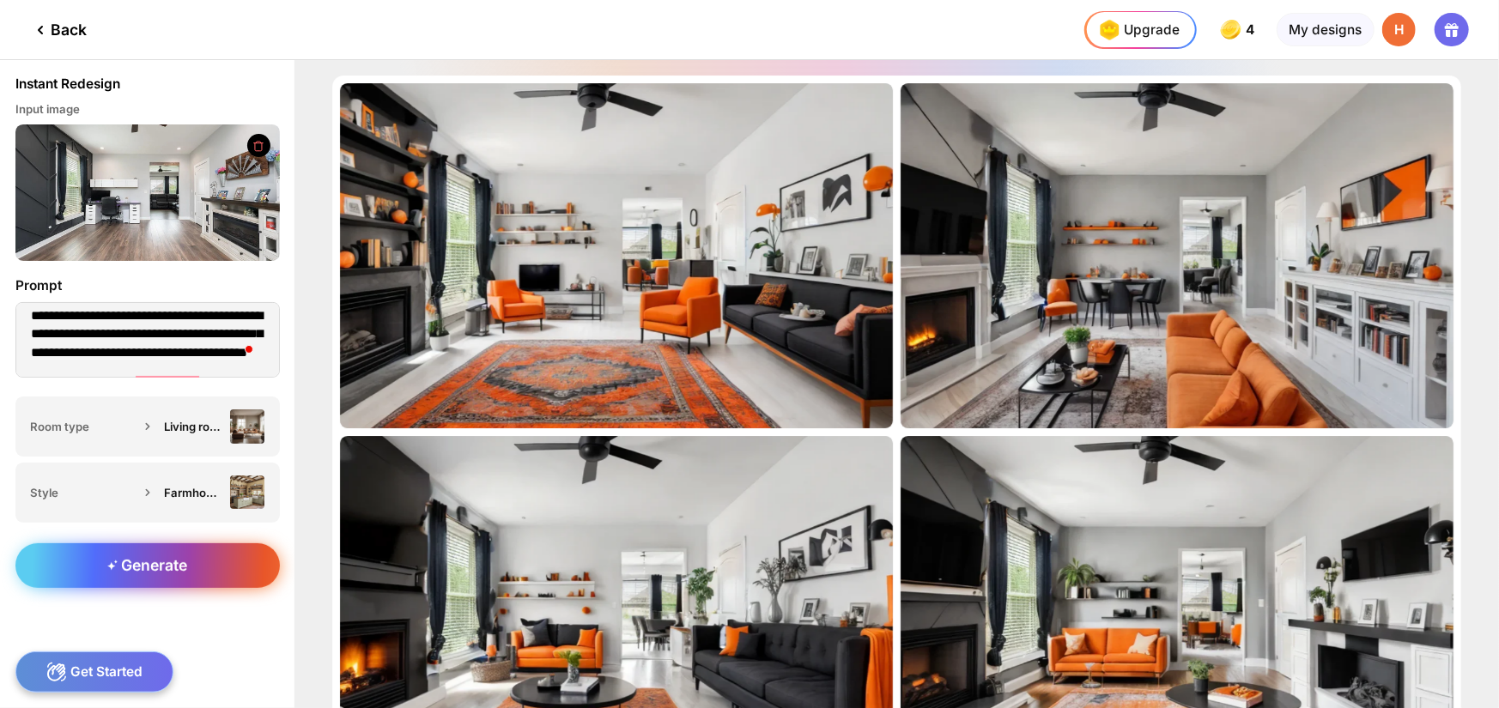
click at [216, 565] on div "Generate" at bounding box center [147, 565] width 264 height 45
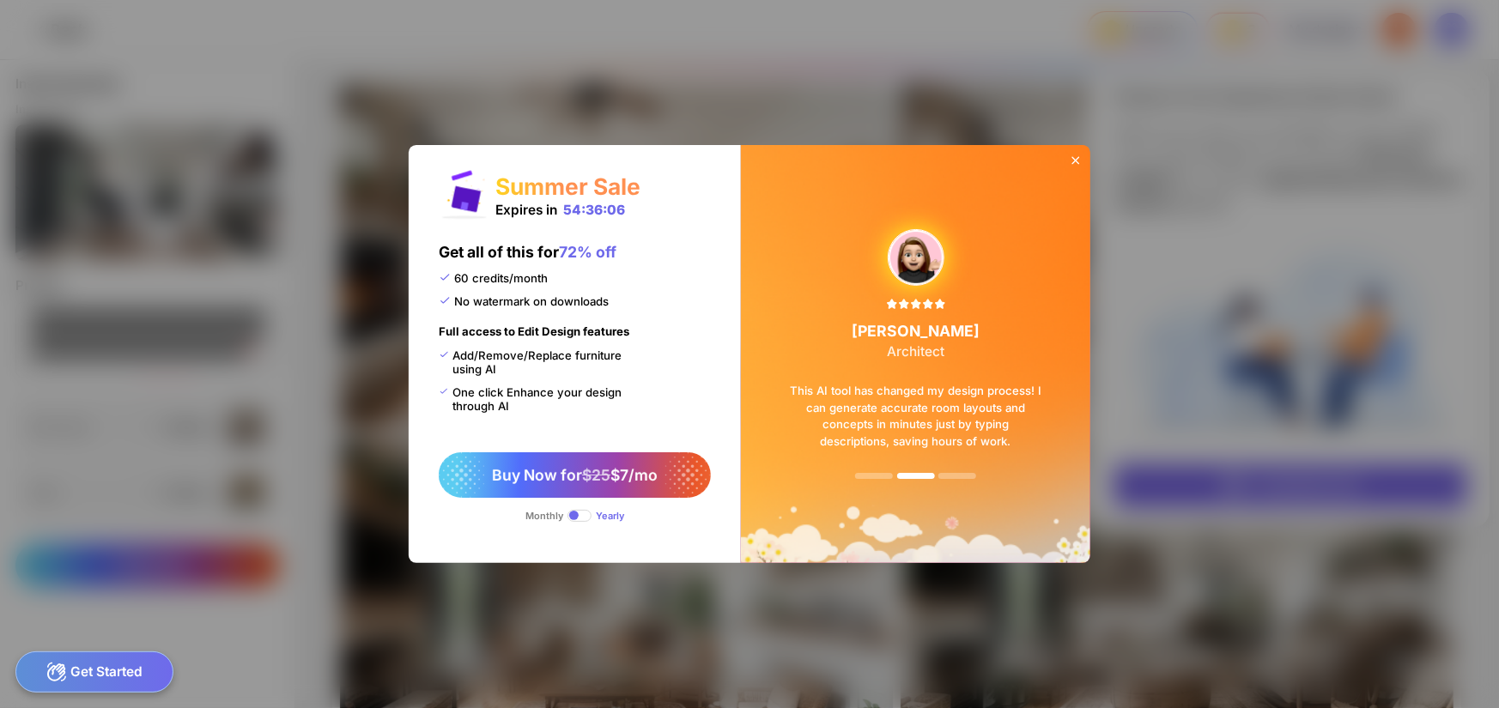
click at [1075, 163] on icon at bounding box center [1076, 161] width 14 height 14
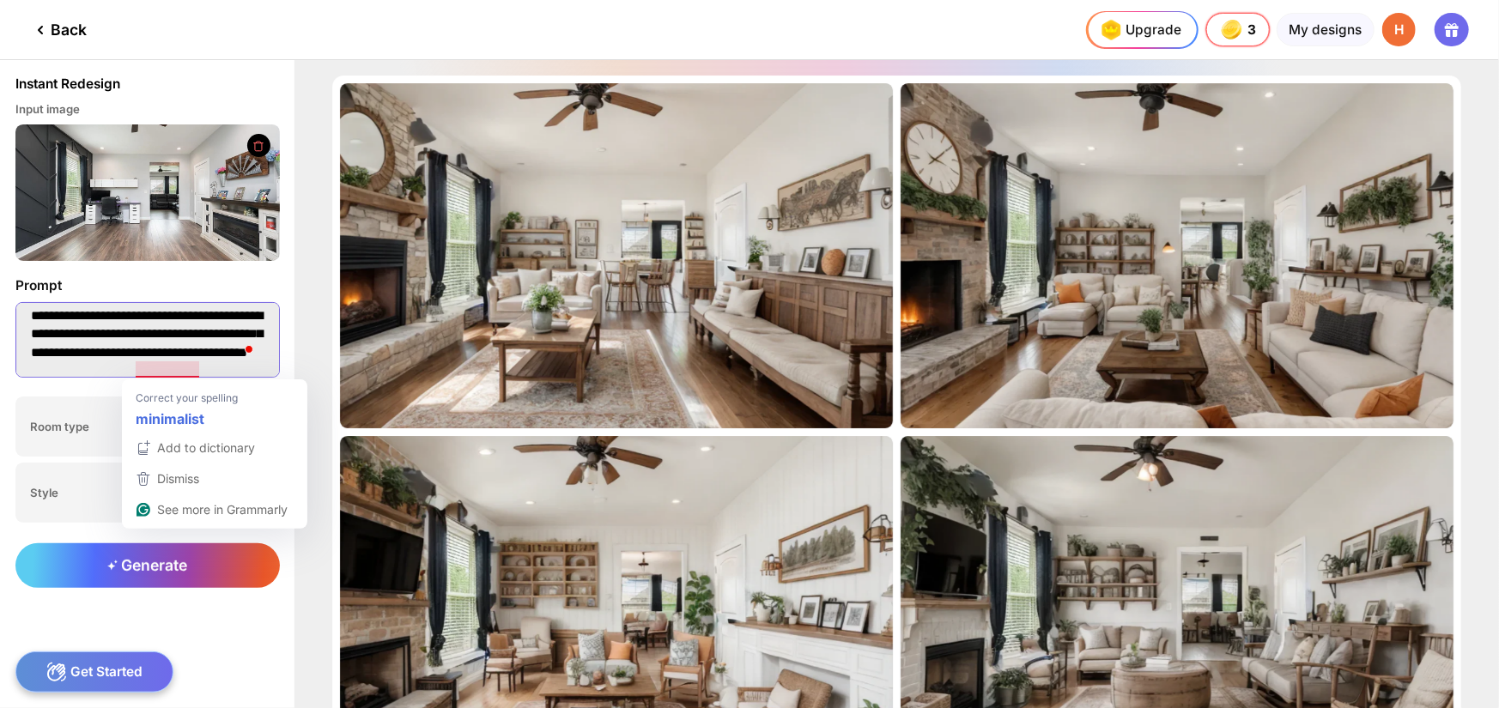
scroll to position [30, 0]
drag, startPoint x: 136, startPoint y: 369, endPoint x: 38, endPoint y: 368, distance: 97.8
click at [38, 368] on textarea "**********" at bounding box center [147, 340] width 264 height 76
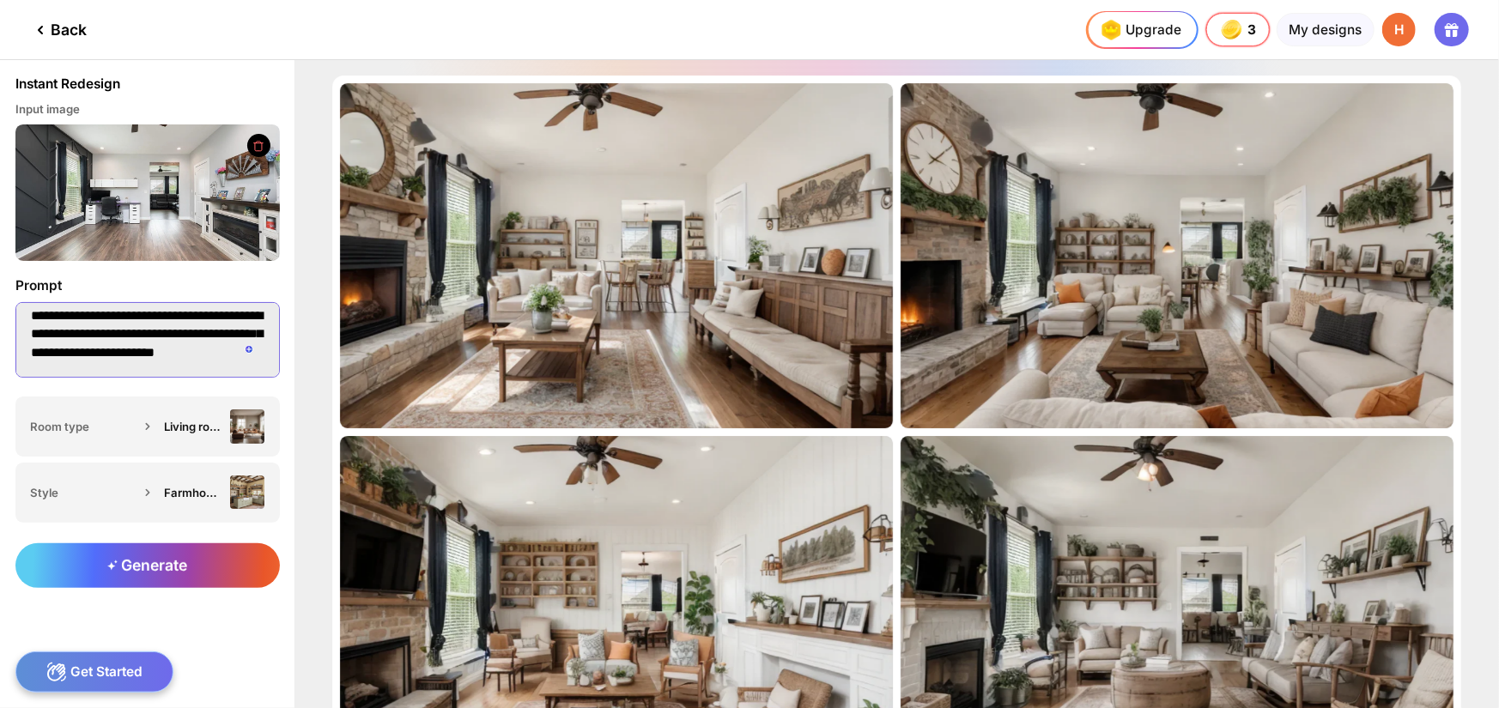
scroll to position [0, 0]
drag, startPoint x: 122, startPoint y: 337, endPoint x: 32, endPoint y: 307, distance: 95.0
click at [32, 307] on textarea "**********" at bounding box center [147, 340] width 264 height 76
click at [226, 325] on textarea "**********" at bounding box center [147, 340] width 264 height 76
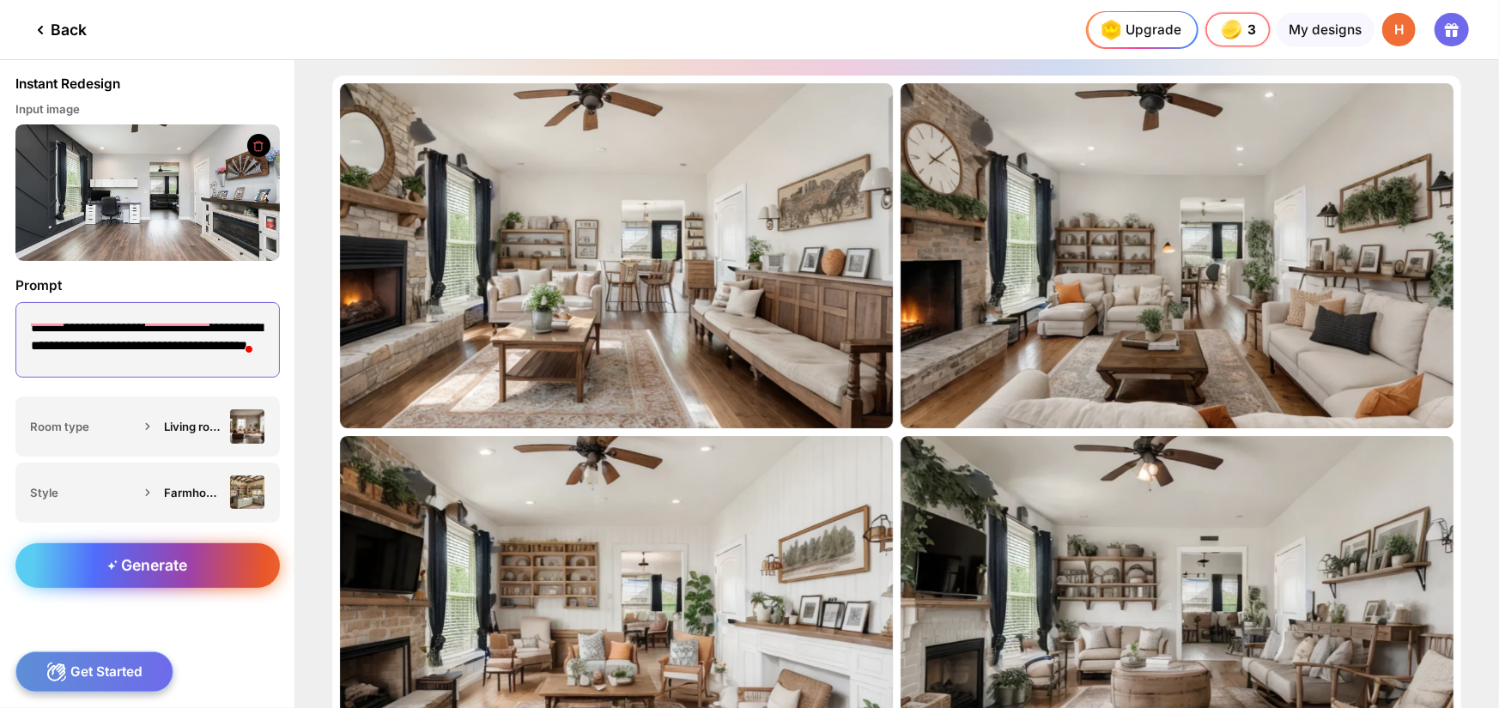
type textarea "**********"
click at [180, 554] on div "Generate" at bounding box center [147, 565] width 264 height 45
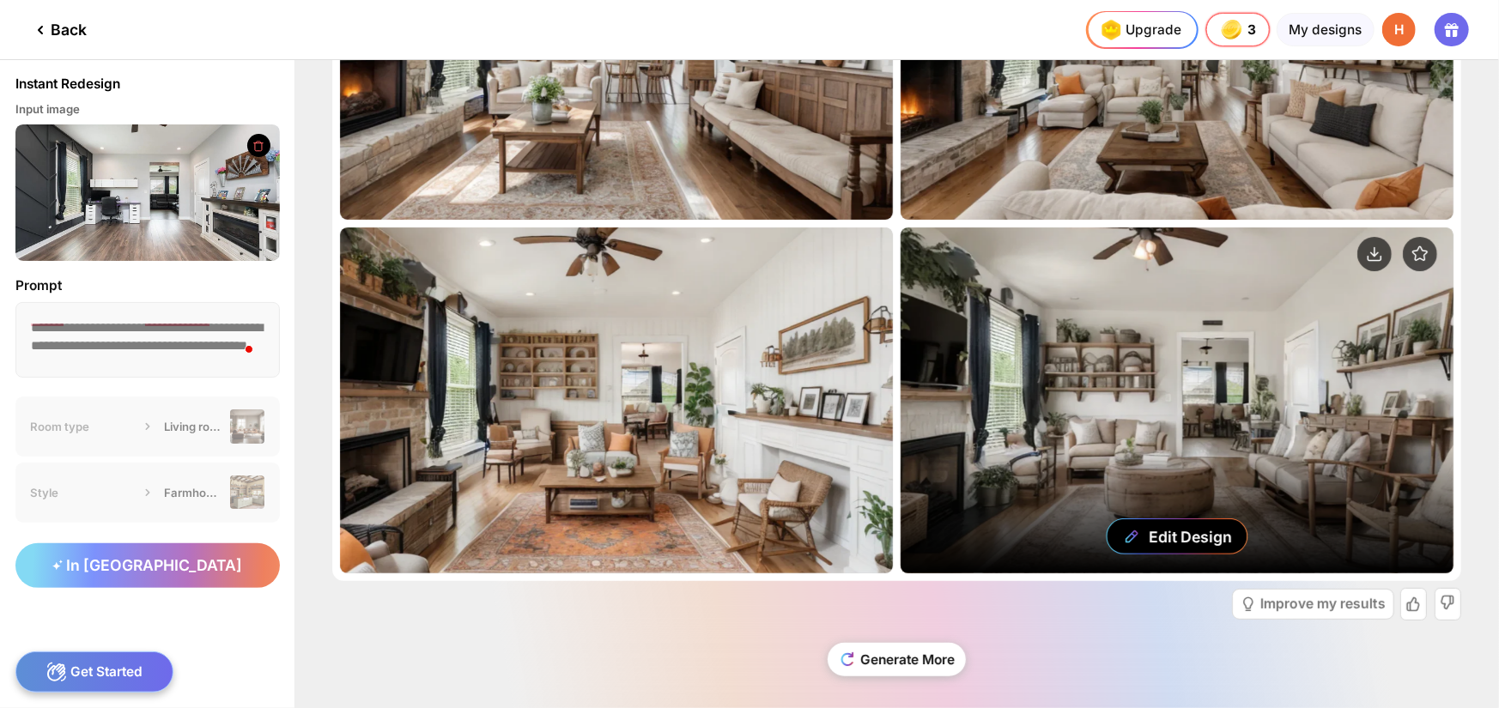
scroll to position [219, 0]
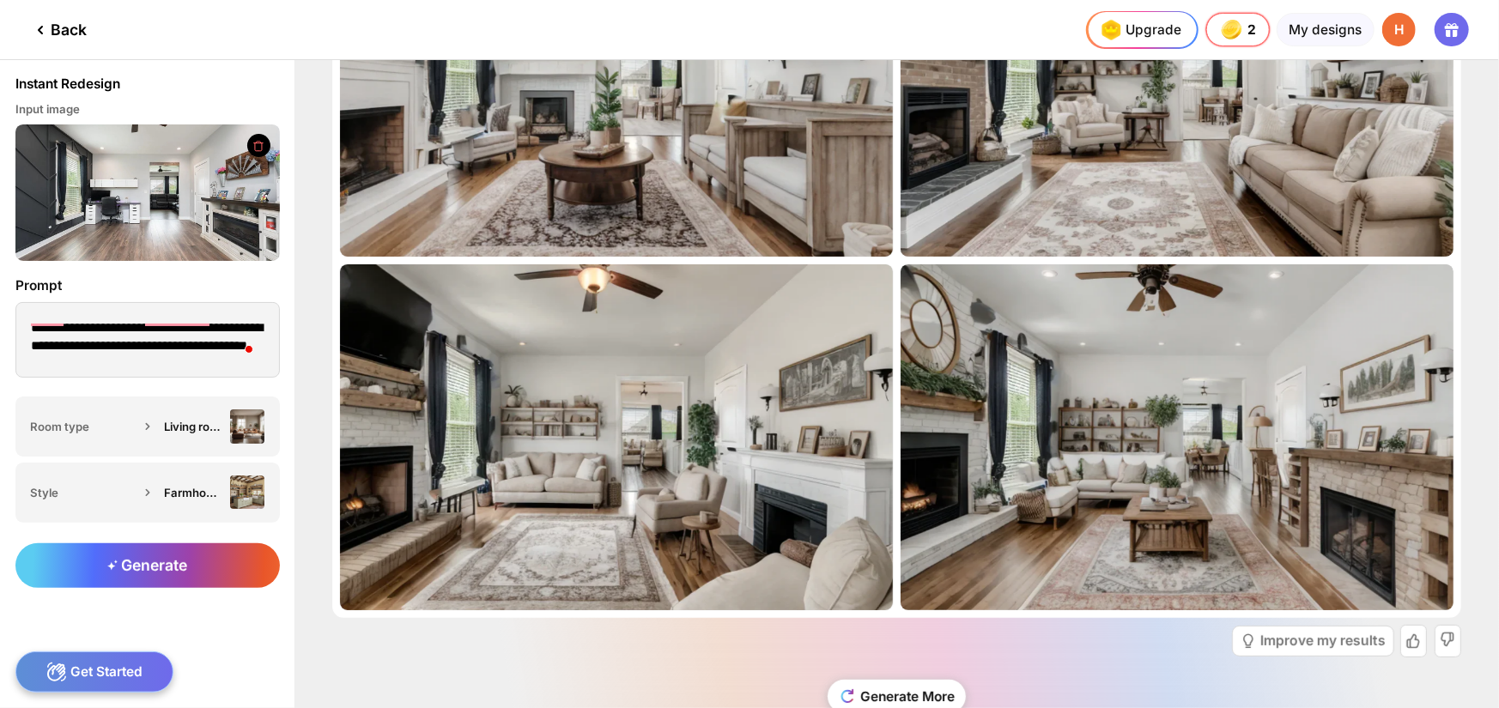
scroll to position [86, 0]
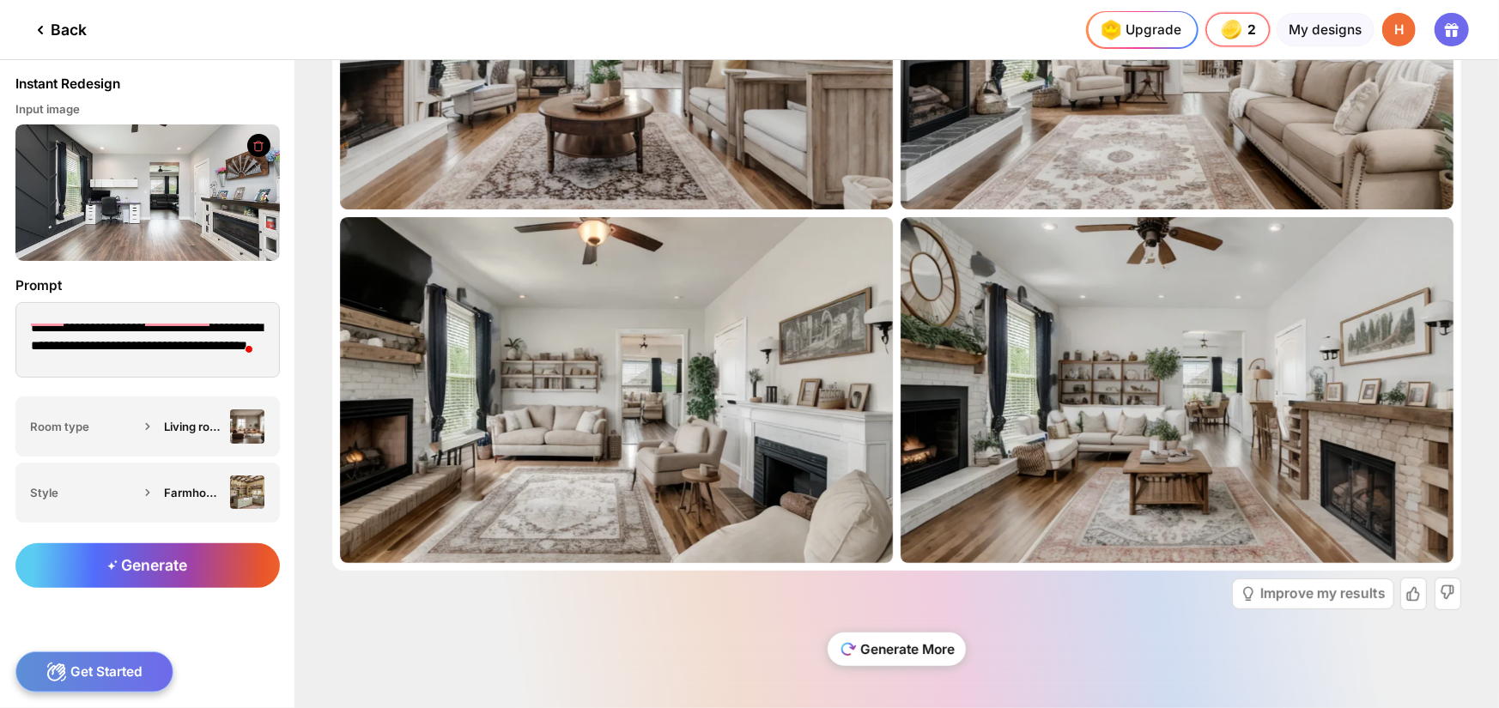
click at [935, 646] on div "Generate More" at bounding box center [896, 649] width 139 height 33
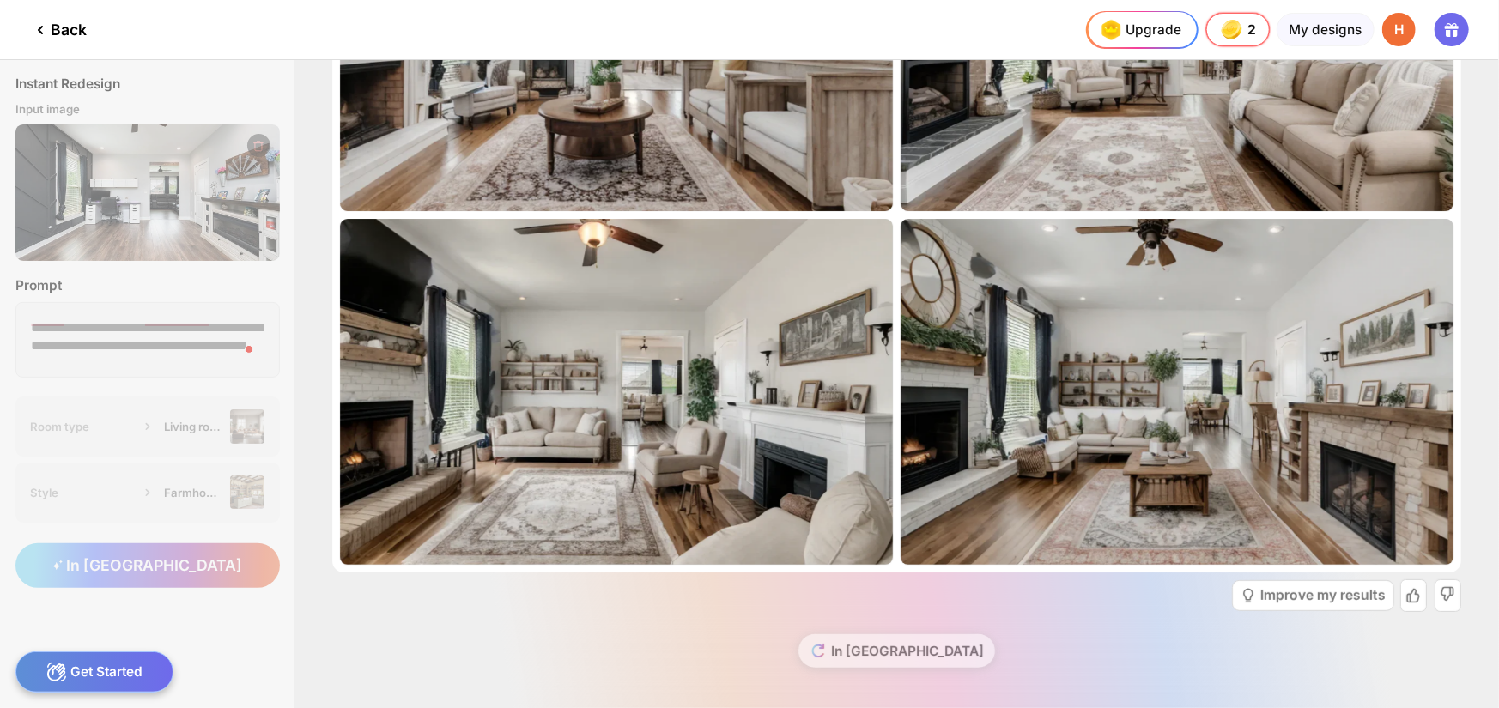
scroll to position [219, 0]
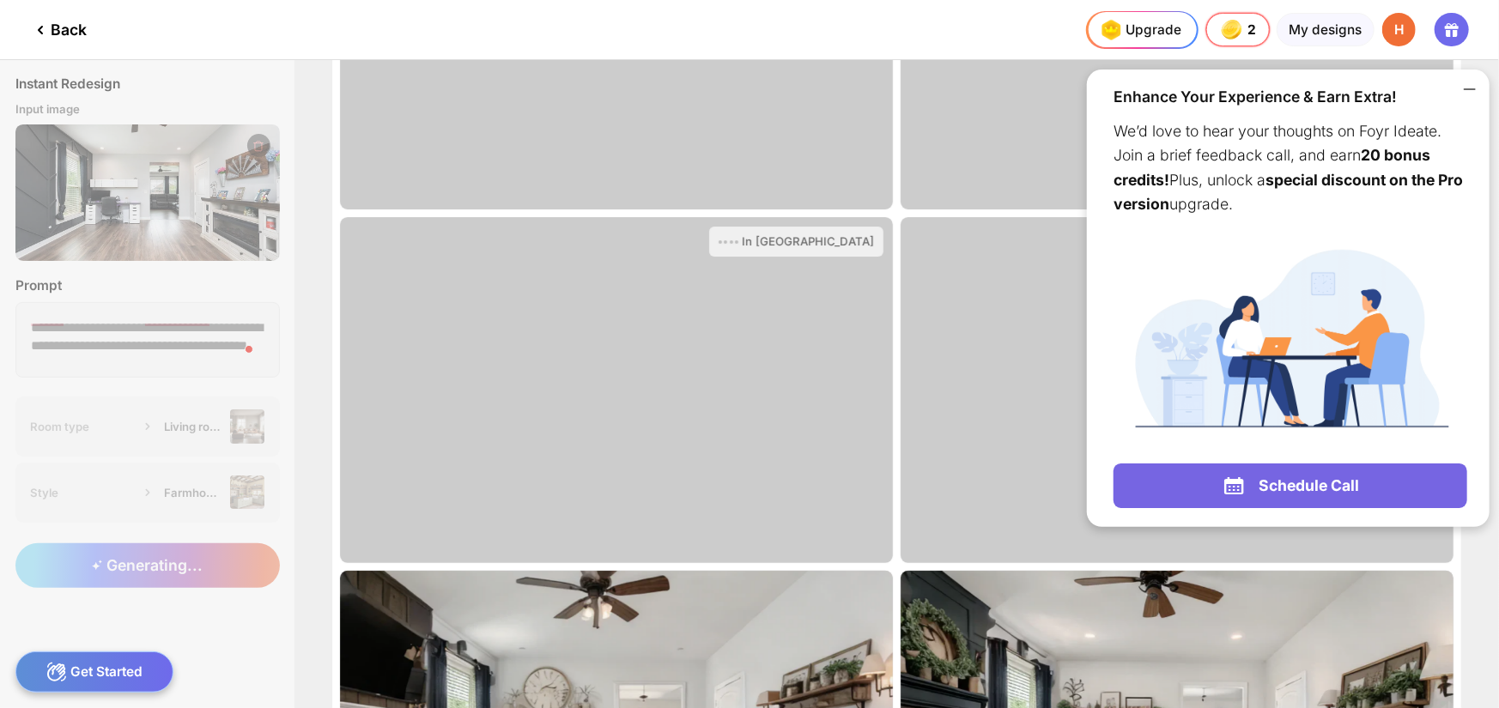
click at [1467, 88] on icon at bounding box center [1469, 89] width 21 height 21
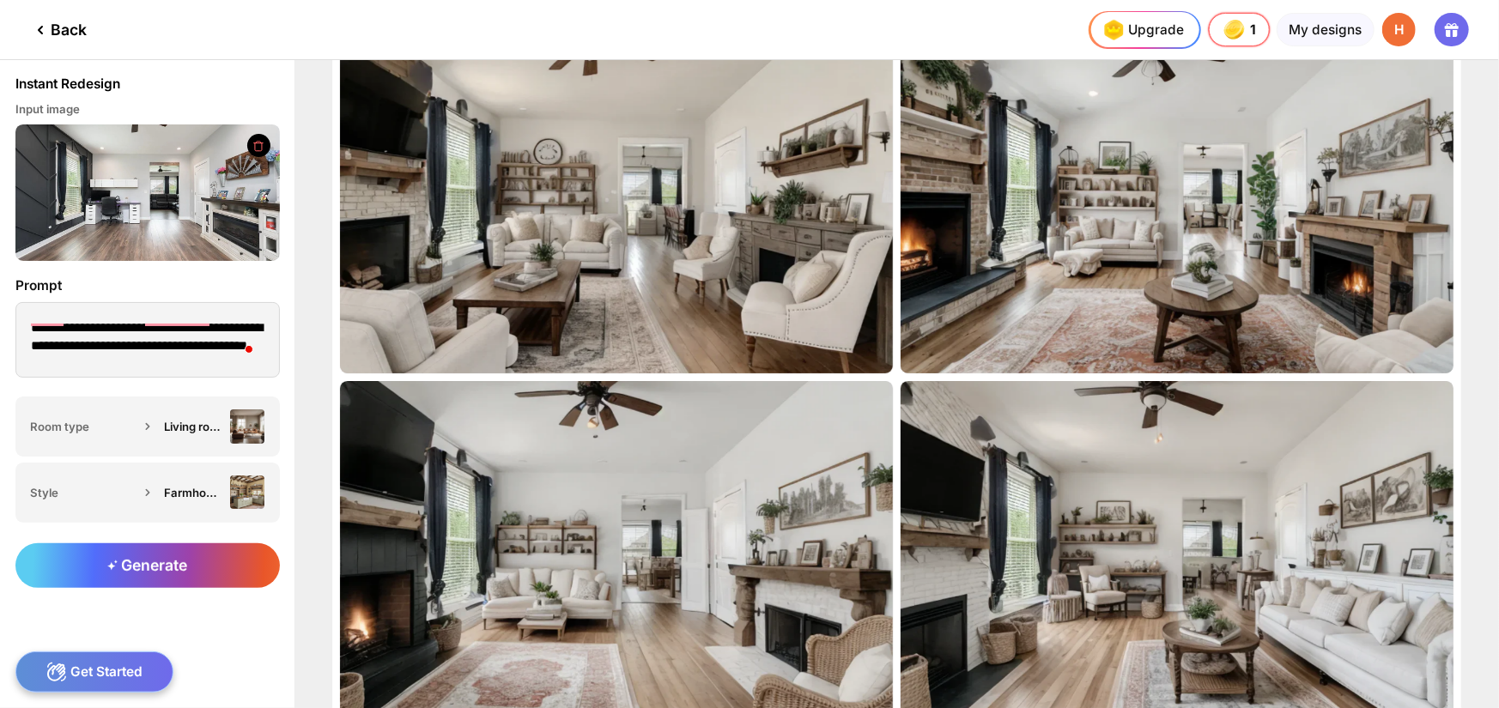
scroll to position [0, 0]
